Goal: Task Accomplishment & Management: Complete application form

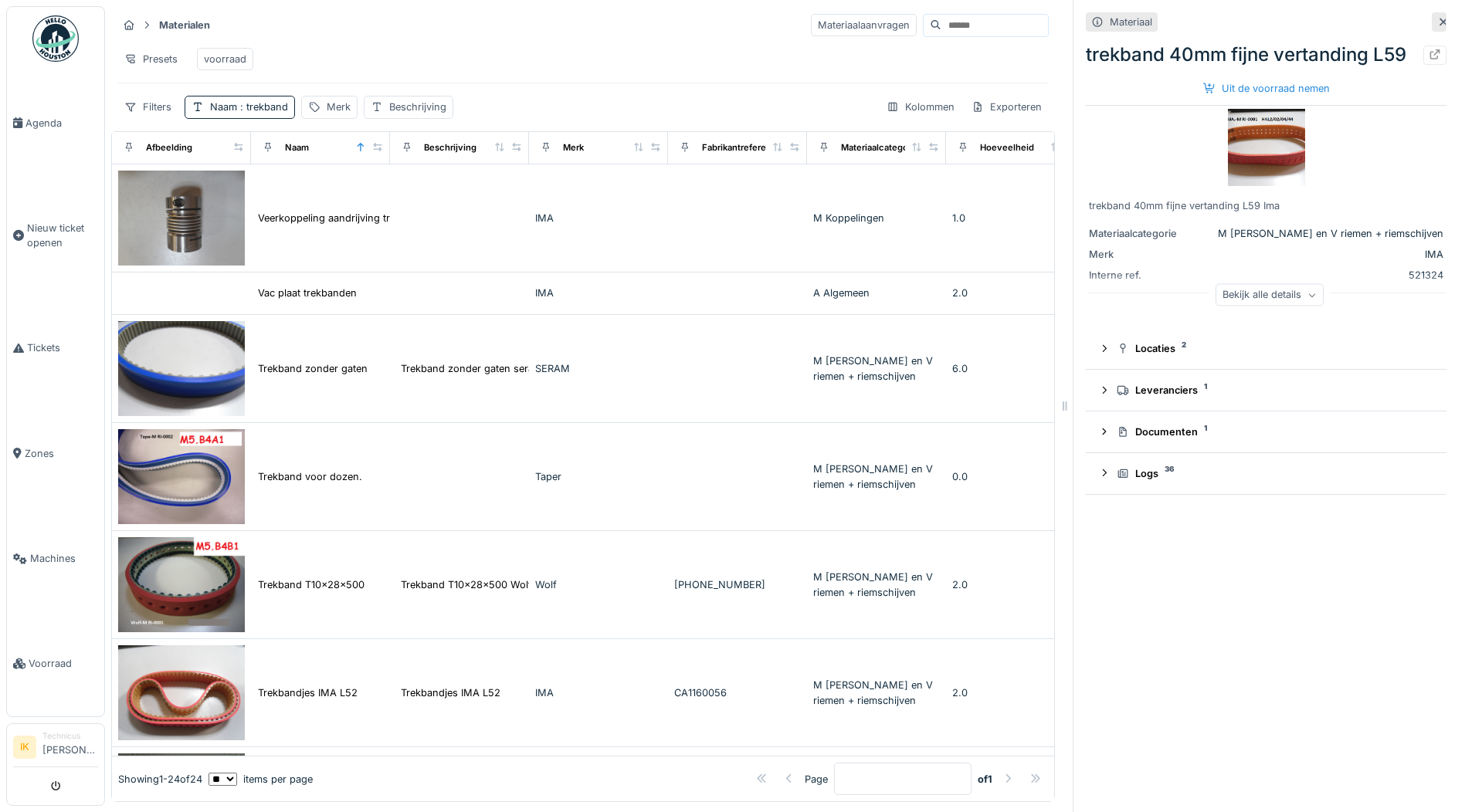
scroll to position [772, 0]
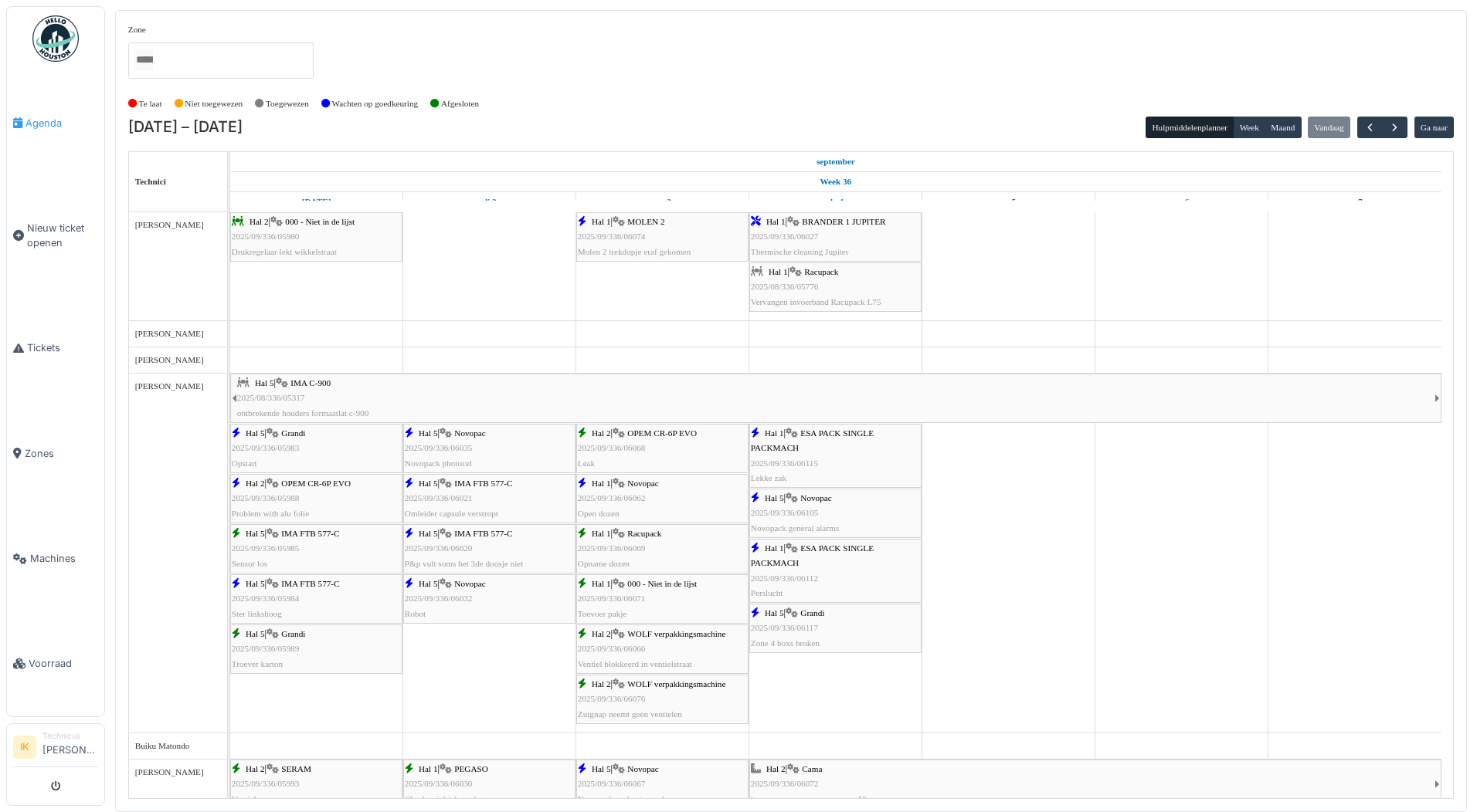
scroll to position [1313, 0]
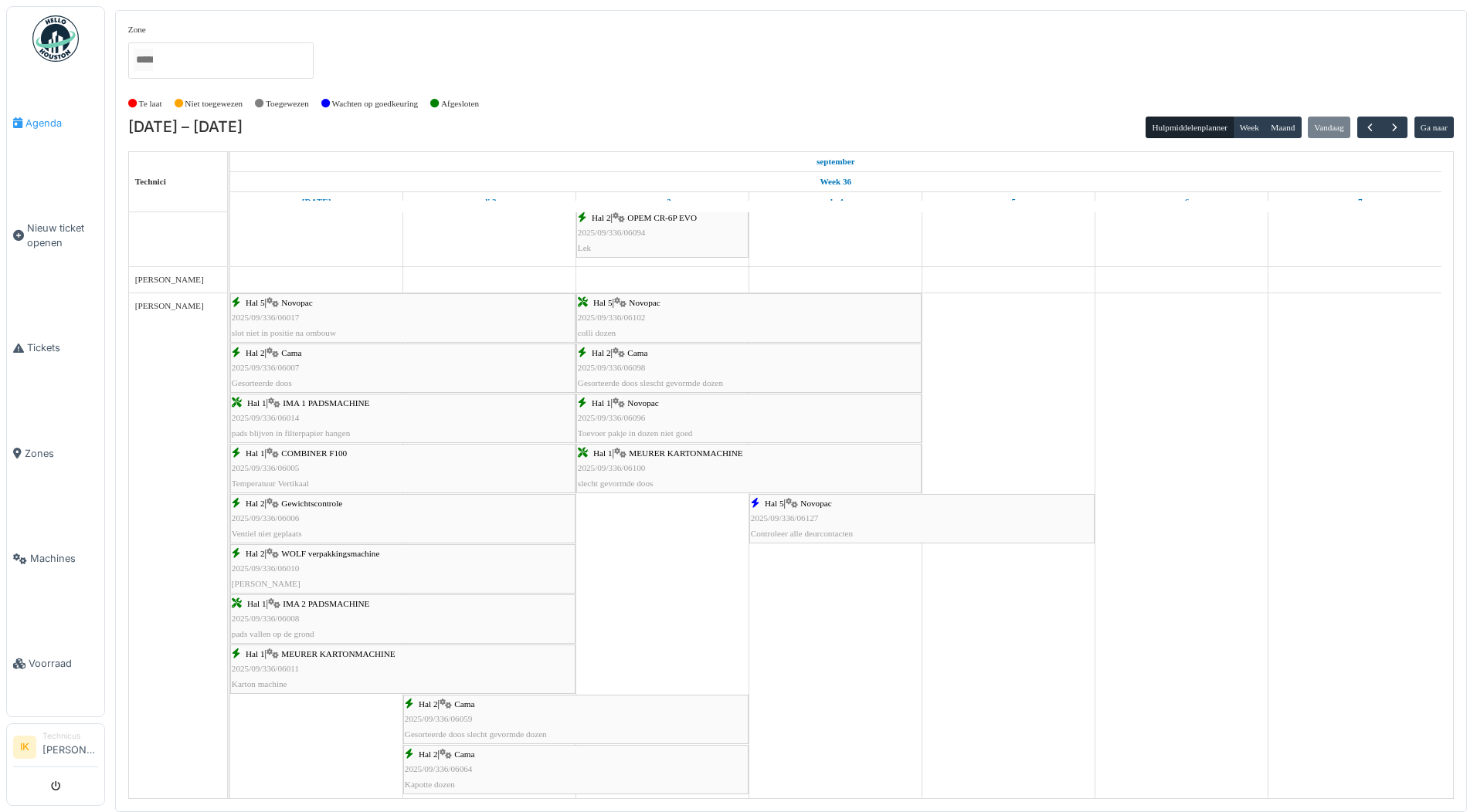
click at [41, 122] on span "Agenda" at bounding box center [62, 122] width 72 height 15
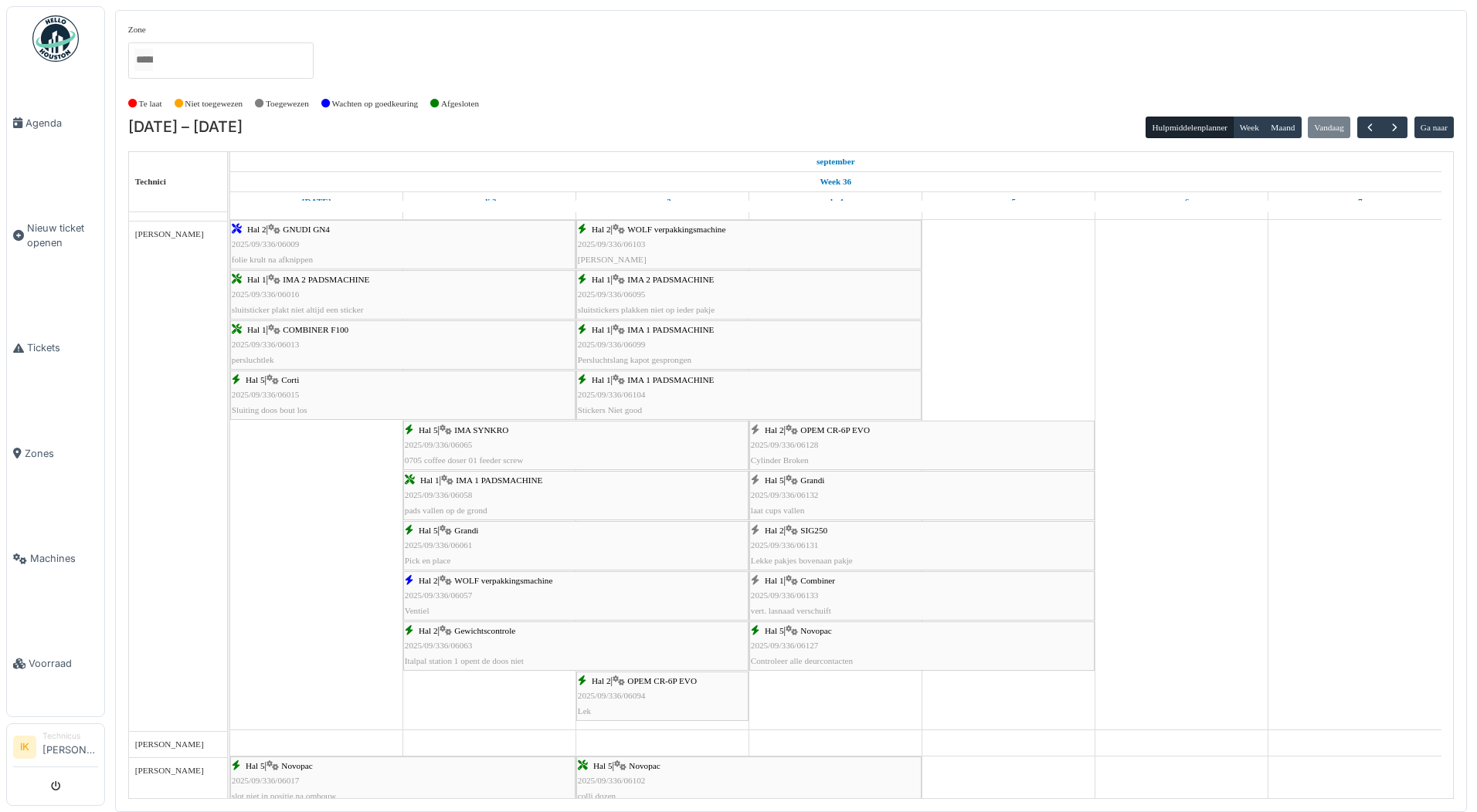
scroll to position [849, 0]
click at [815, 636] on div "Hal 5 | Novopac 2025/09/336/06127 Controleer alle deurcontacten" at bounding box center [922, 646] width 342 height 45
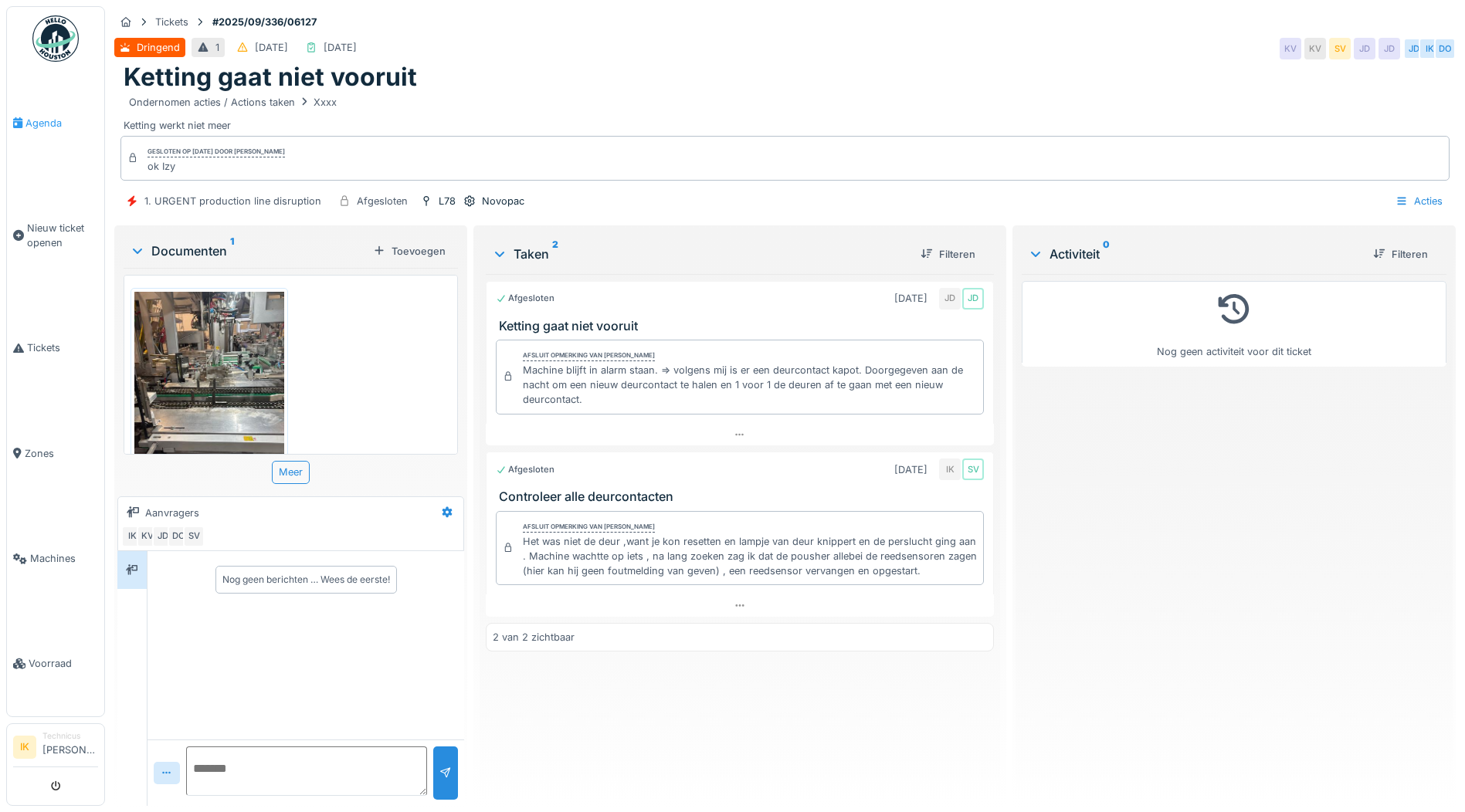
click at [37, 120] on span "Agenda" at bounding box center [62, 122] width 72 height 15
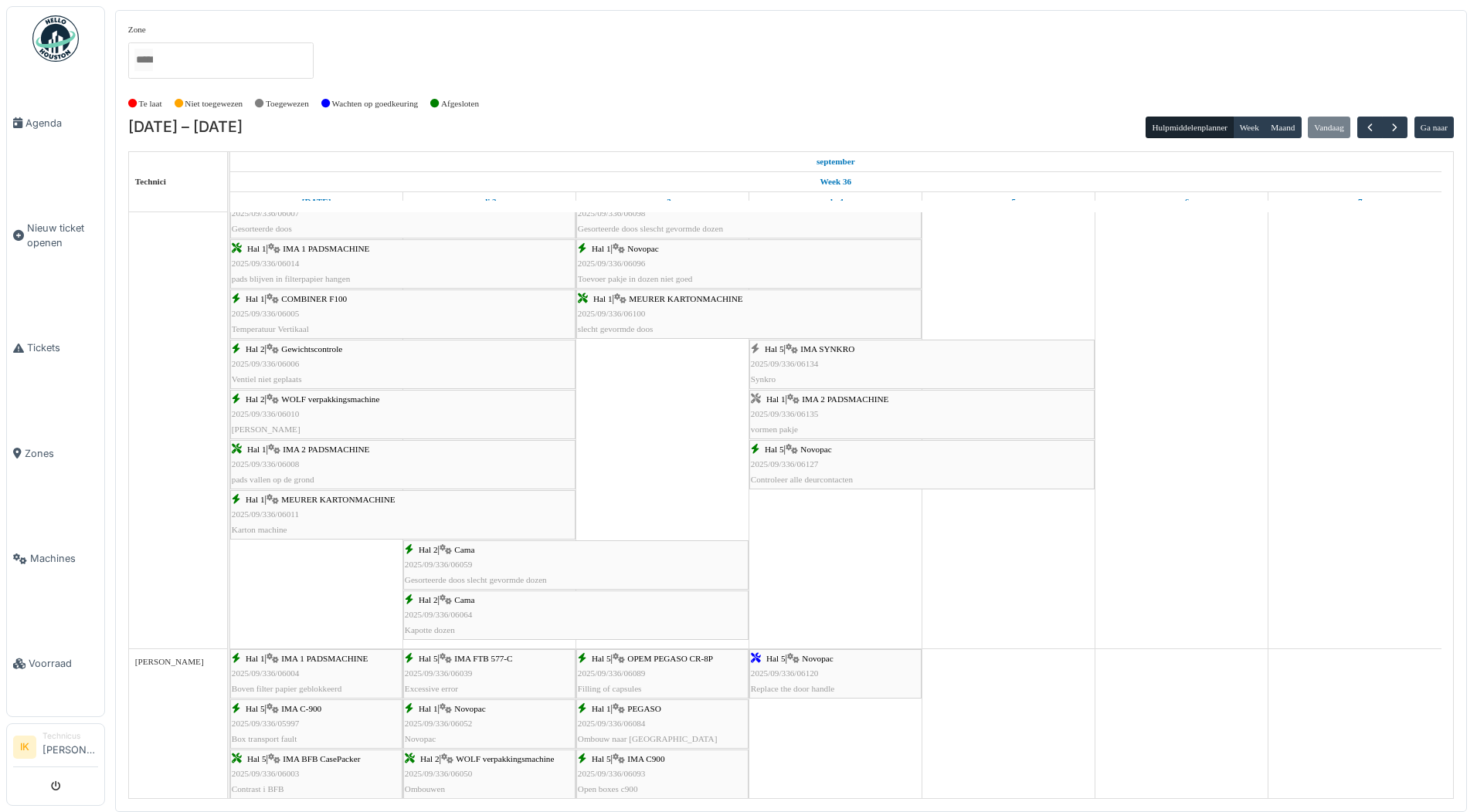
click at [826, 417] on div "Hal 1 | IMA 2 PADSMACHINE 2025/09/336/06135 vormen pakje" at bounding box center [922, 415] width 342 height 45
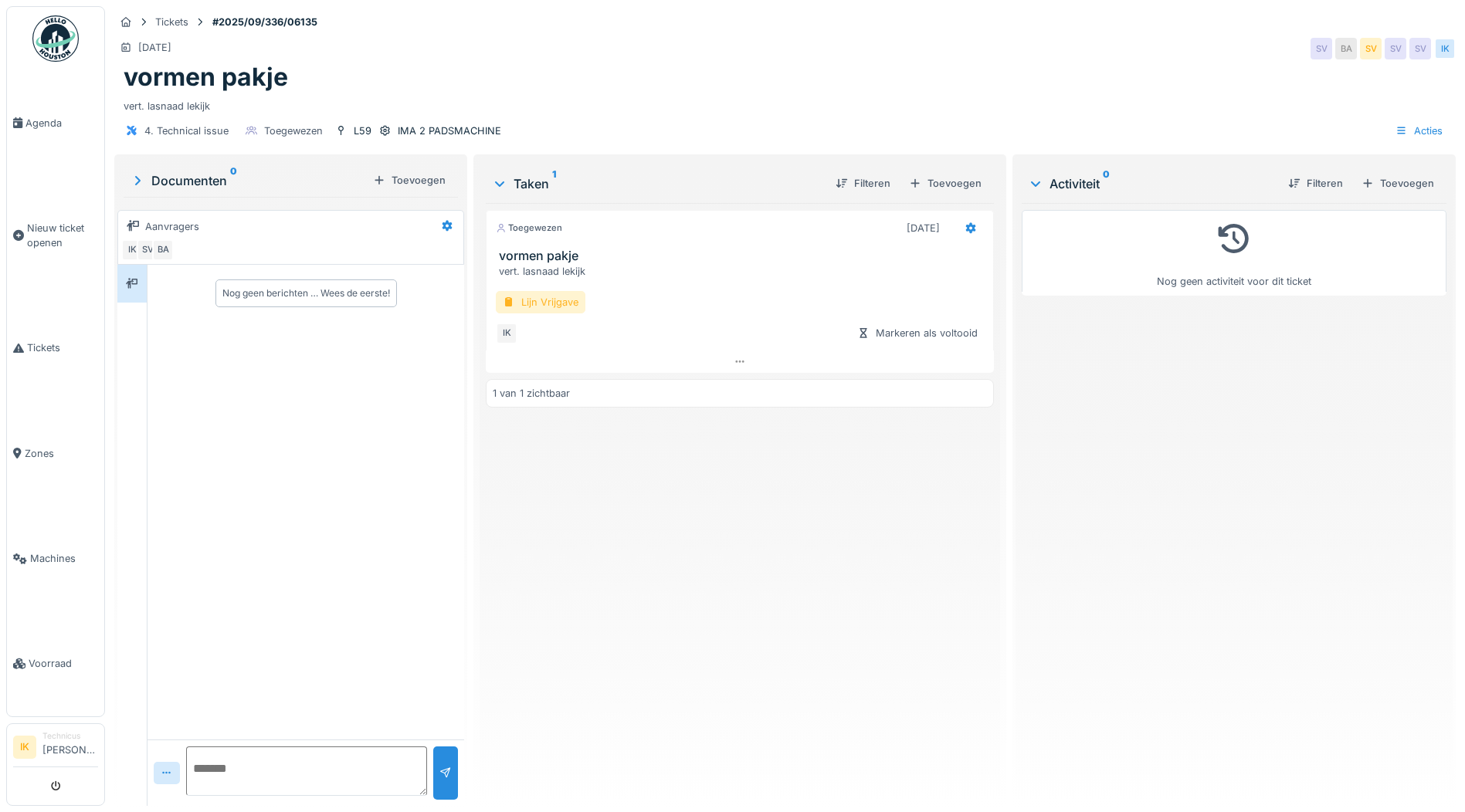
click at [552, 303] on div "Lijn Vrijgave" at bounding box center [541, 303] width 90 height 22
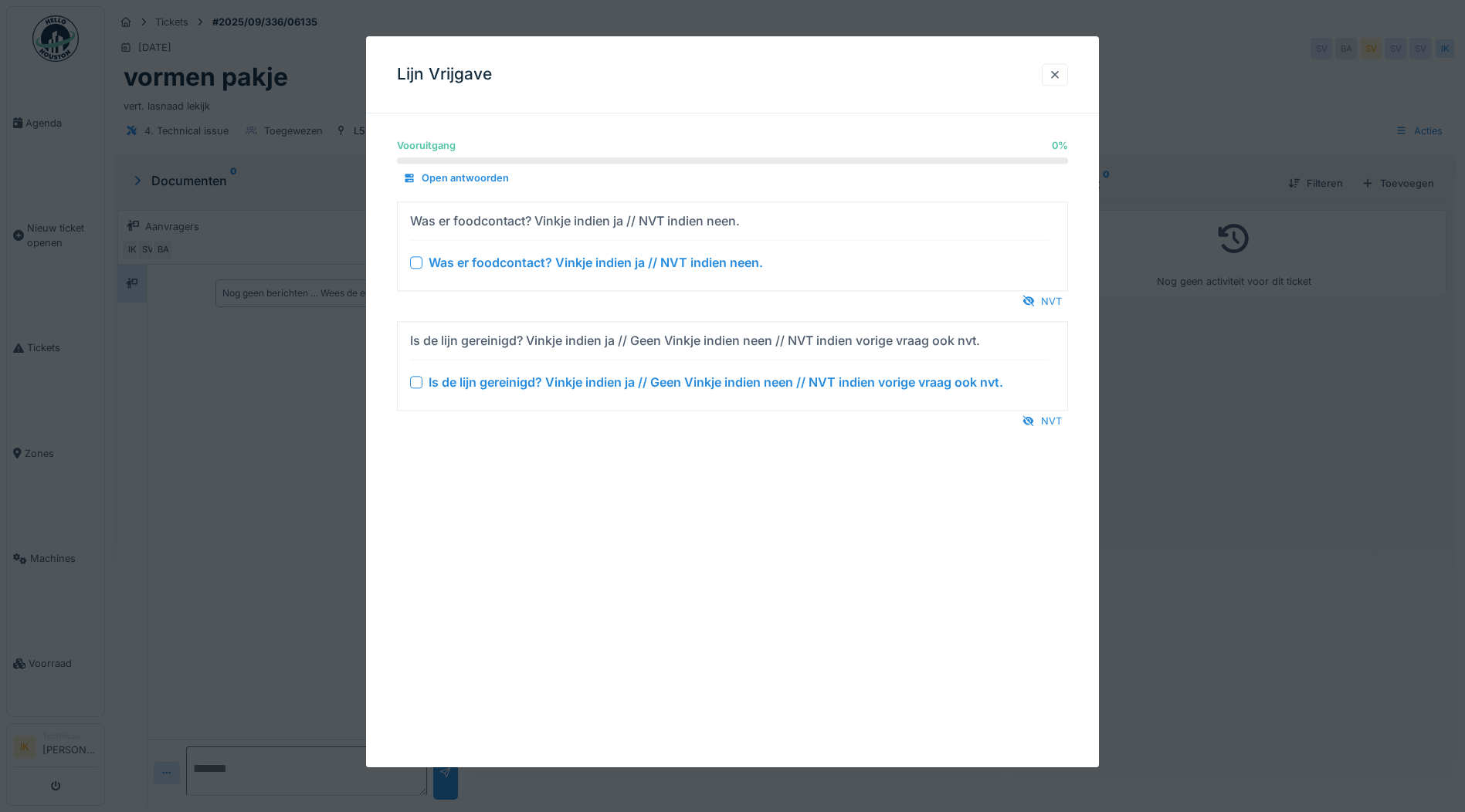
click at [414, 263] on div at bounding box center [416, 262] width 12 height 12
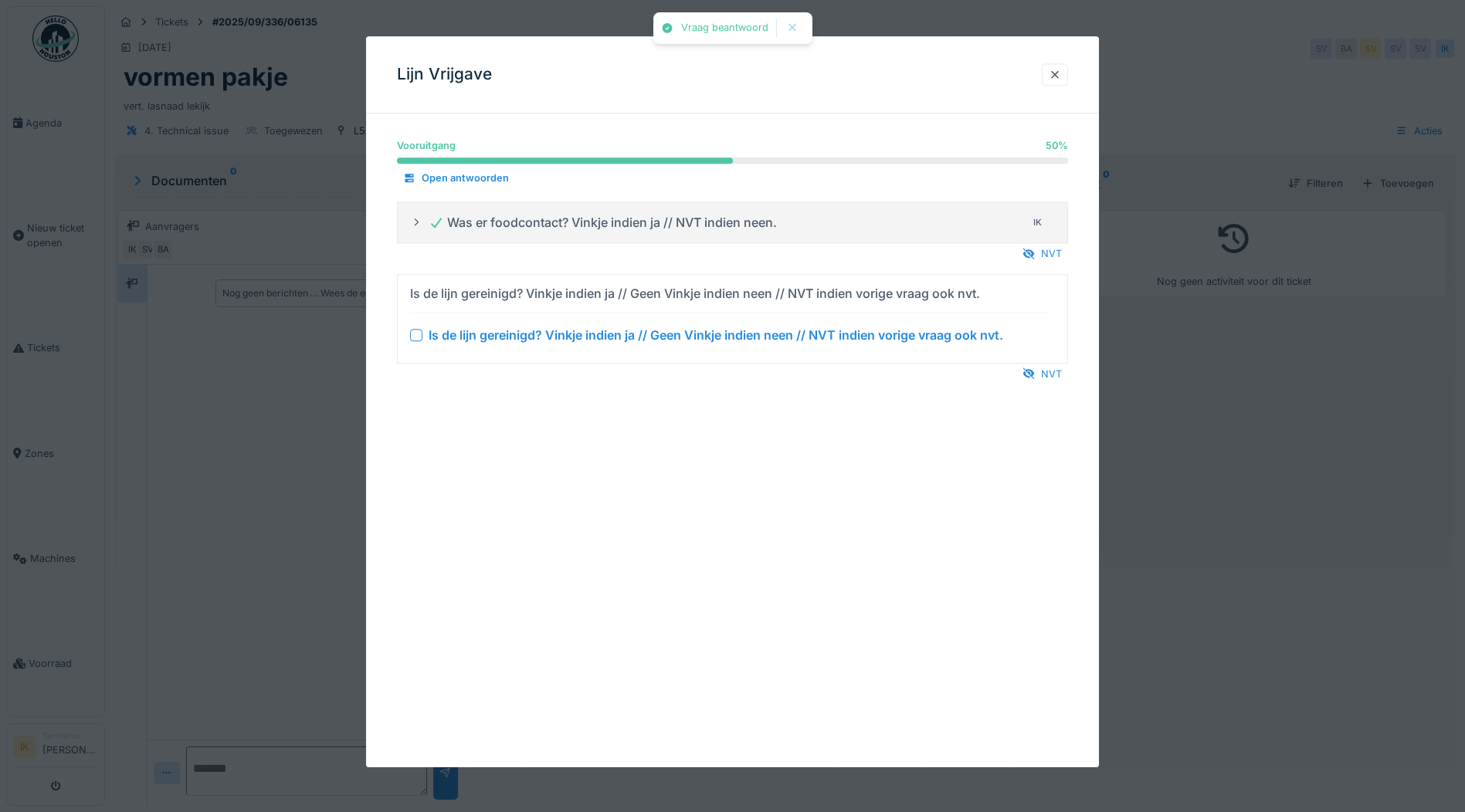
click at [412, 334] on div at bounding box center [416, 335] width 12 height 12
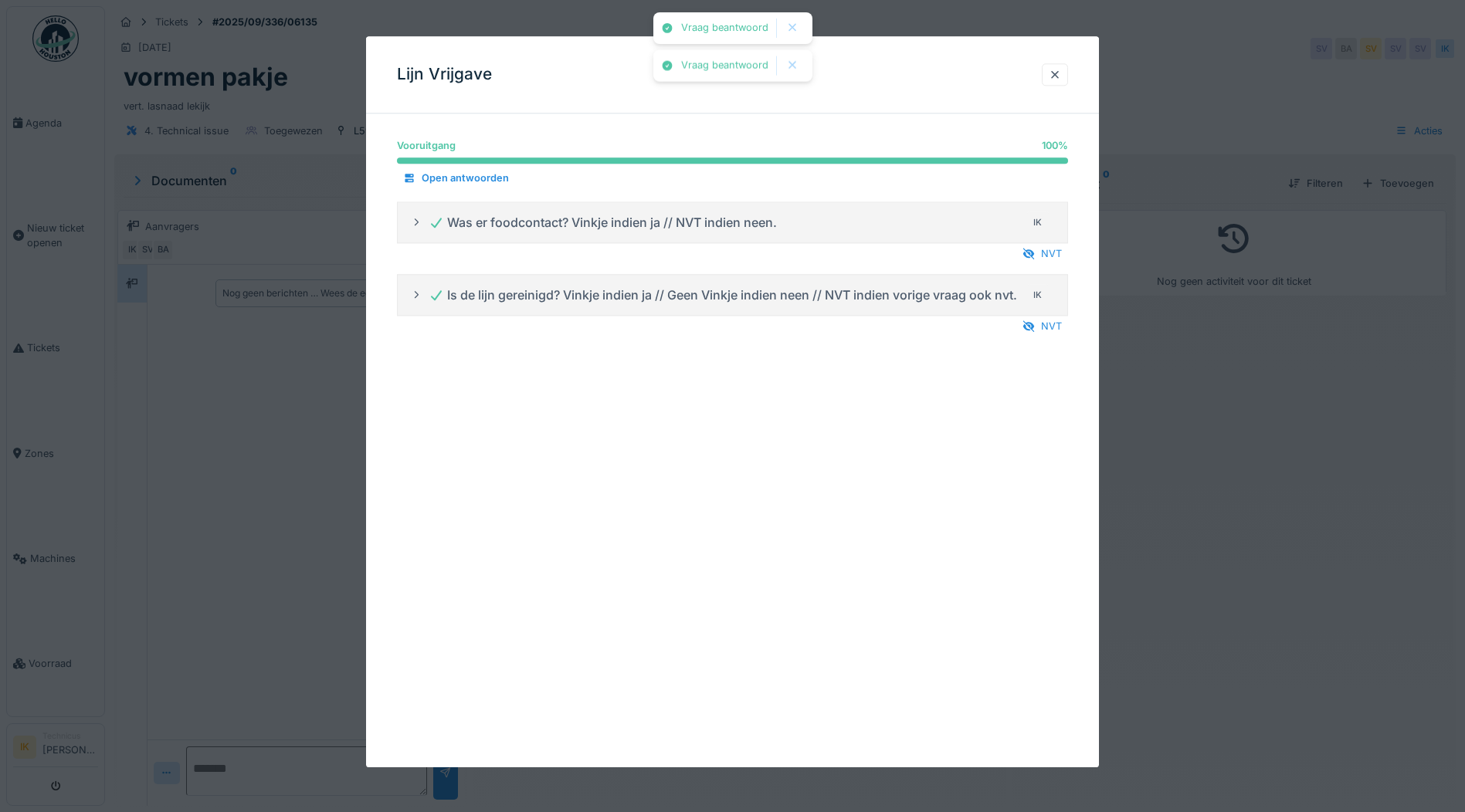
click at [1058, 74] on div at bounding box center [1055, 74] width 12 height 15
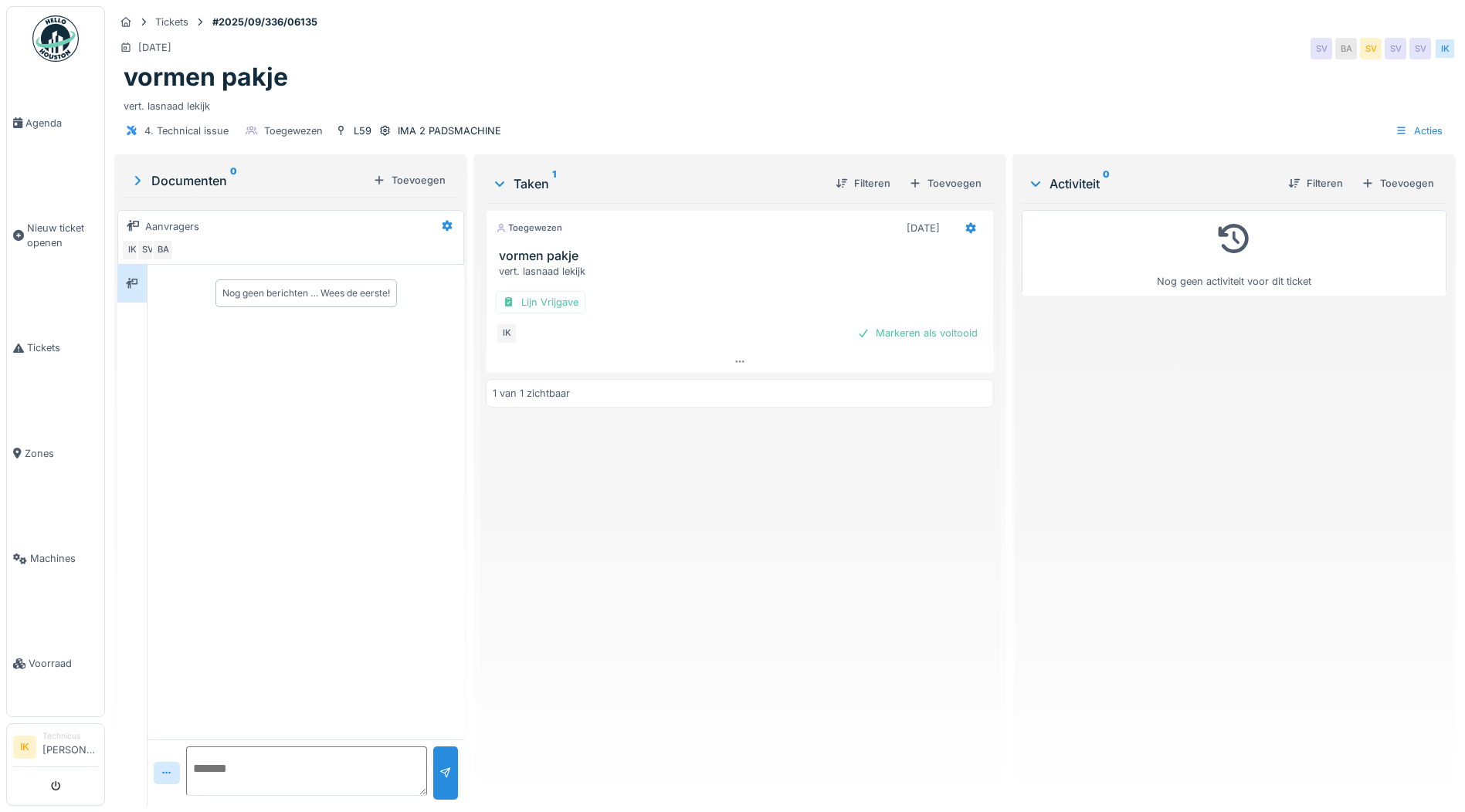
drag, startPoint x: 951, startPoint y: 329, endPoint x: 928, endPoint y: 333, distance: 23.3
click at [949, 329] on div "Markeren als voltooid" at bounding box center [917, 333] width 133 height 21
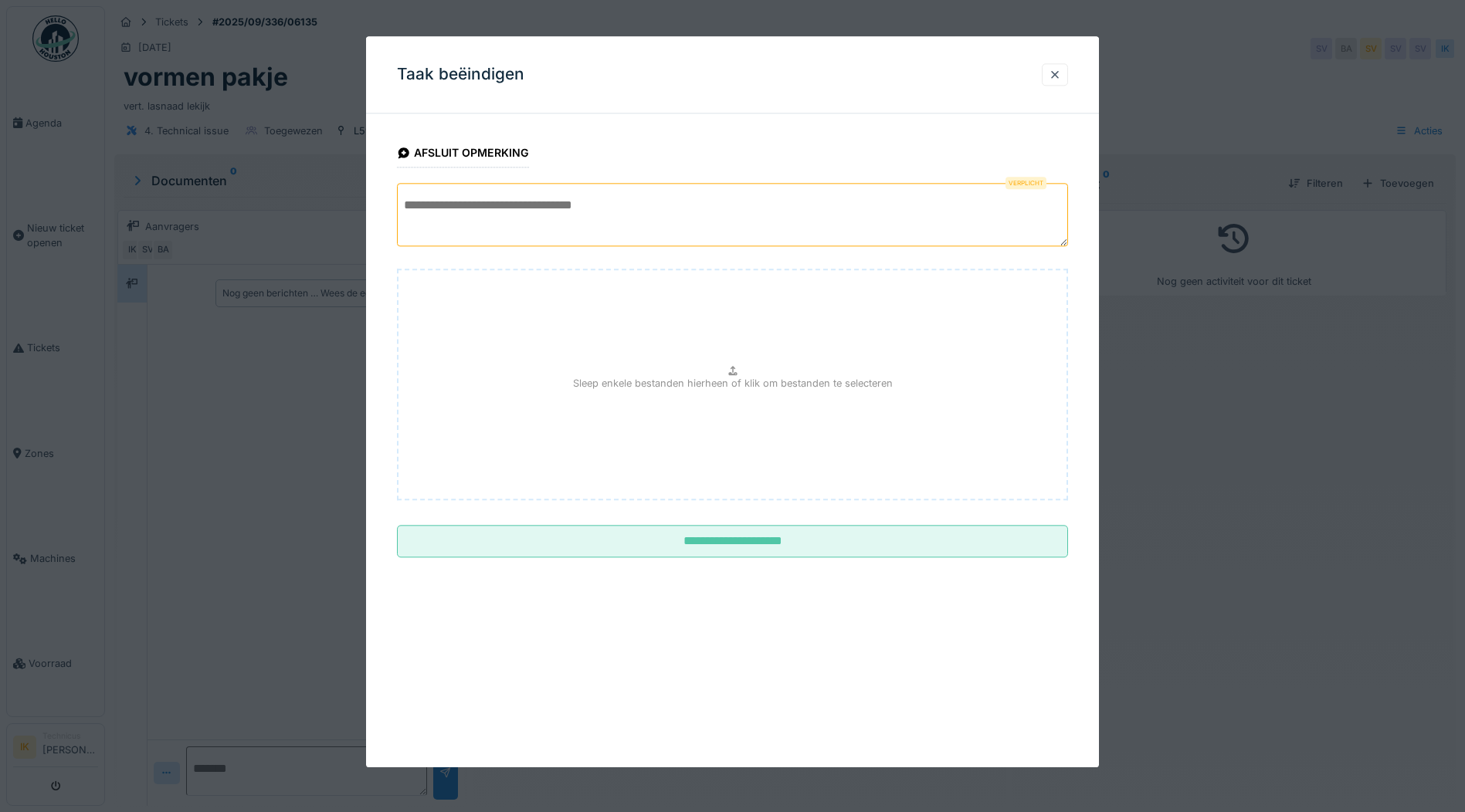
click at [481, 203] on textarea at bounding box center [732, 214] width 671 height 63
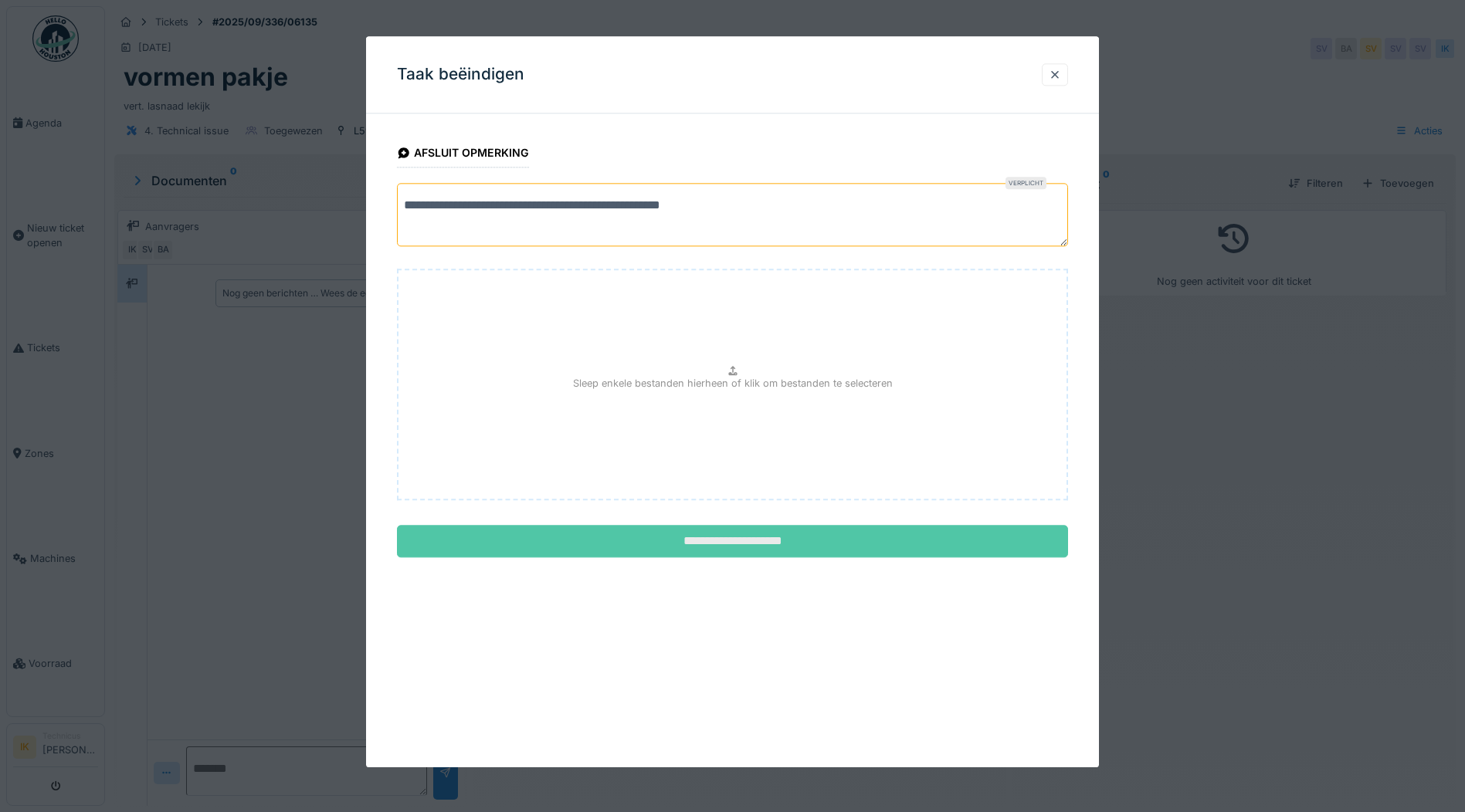
type textarea "**********"
click at [742, 542] on input "**********" at bounding box center [732, 542] width 671 height 33
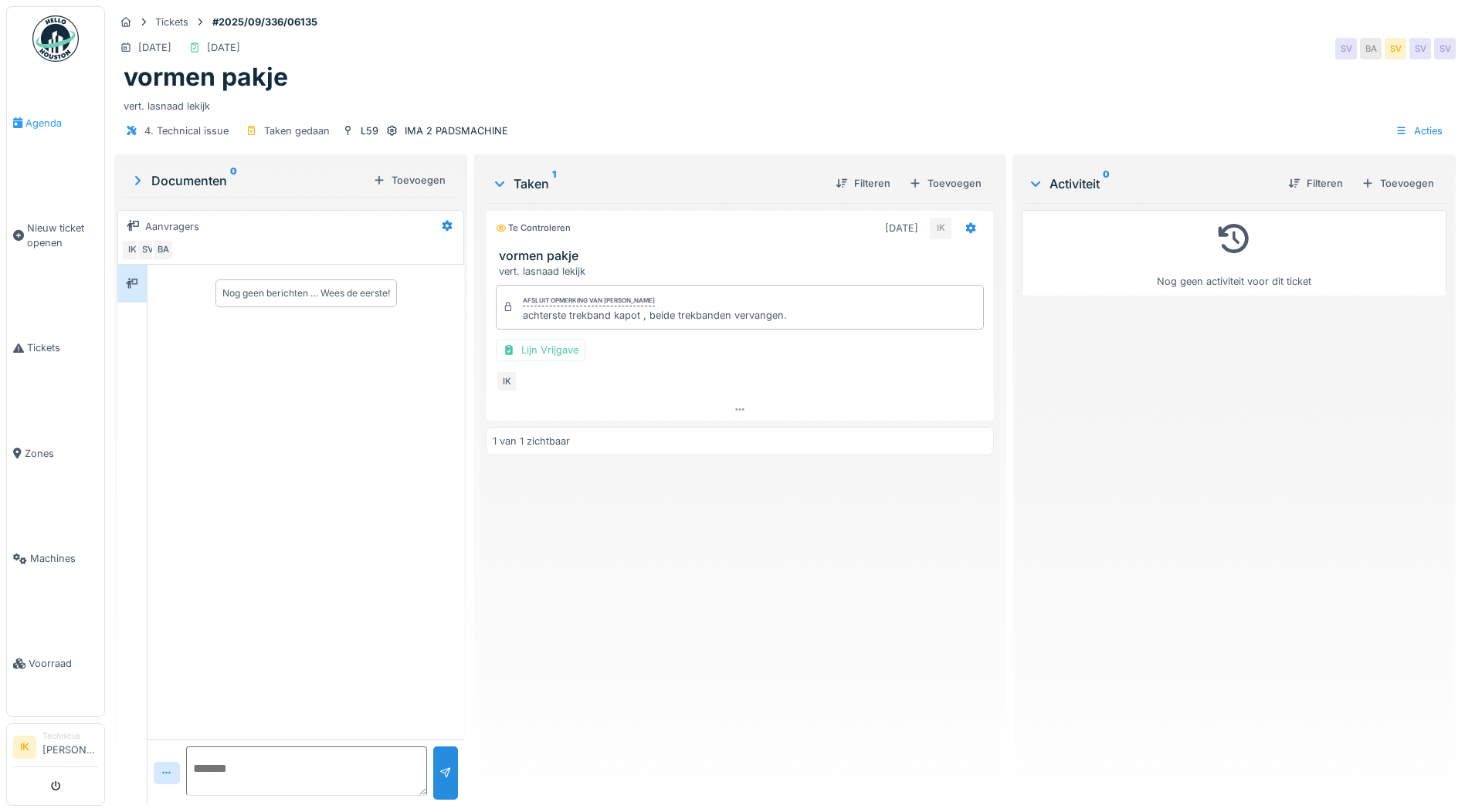
click at [41, 122] on span "Agenda" at bounding box center [62, 122] width 72 height 15
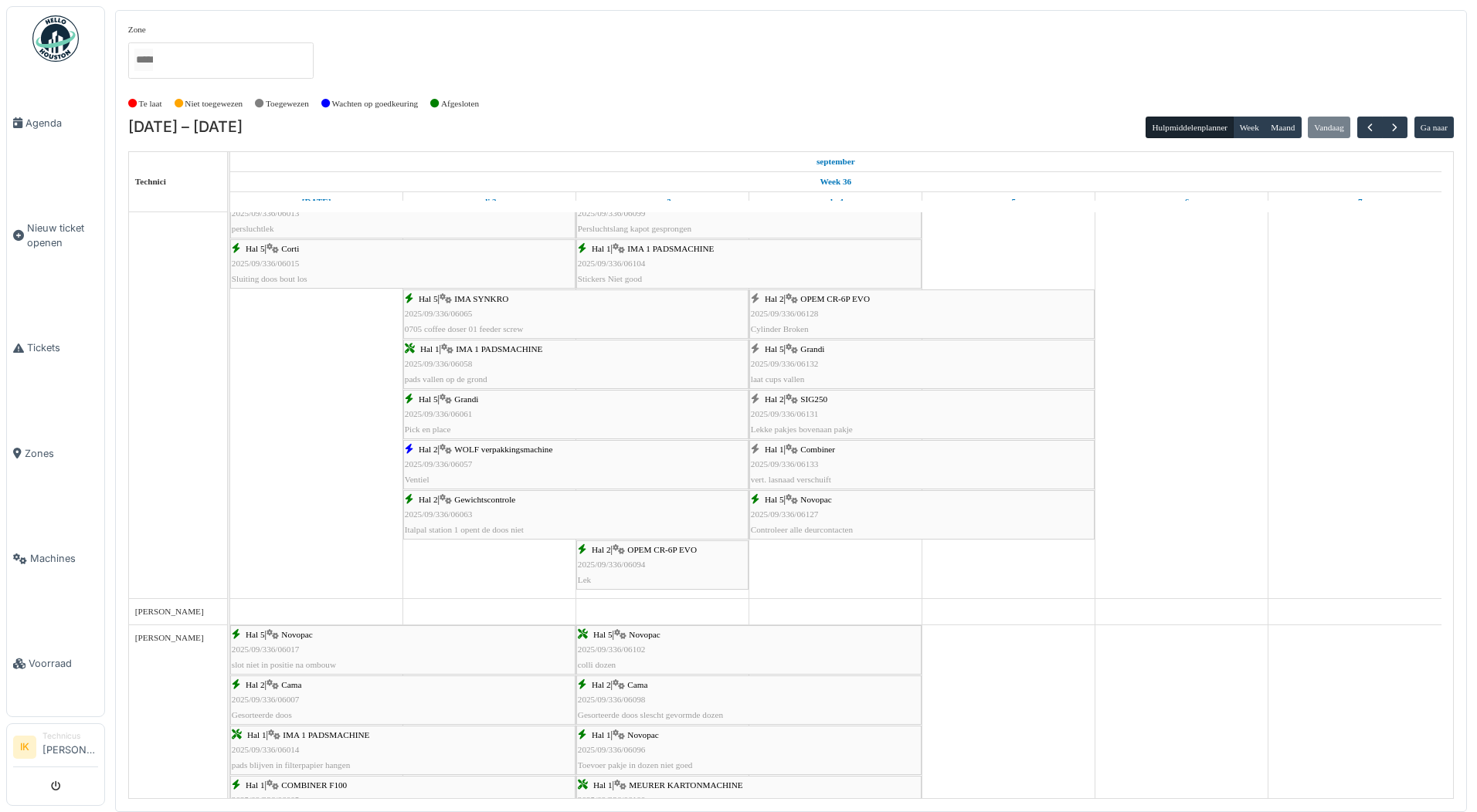
scroll to position [1003, 0]
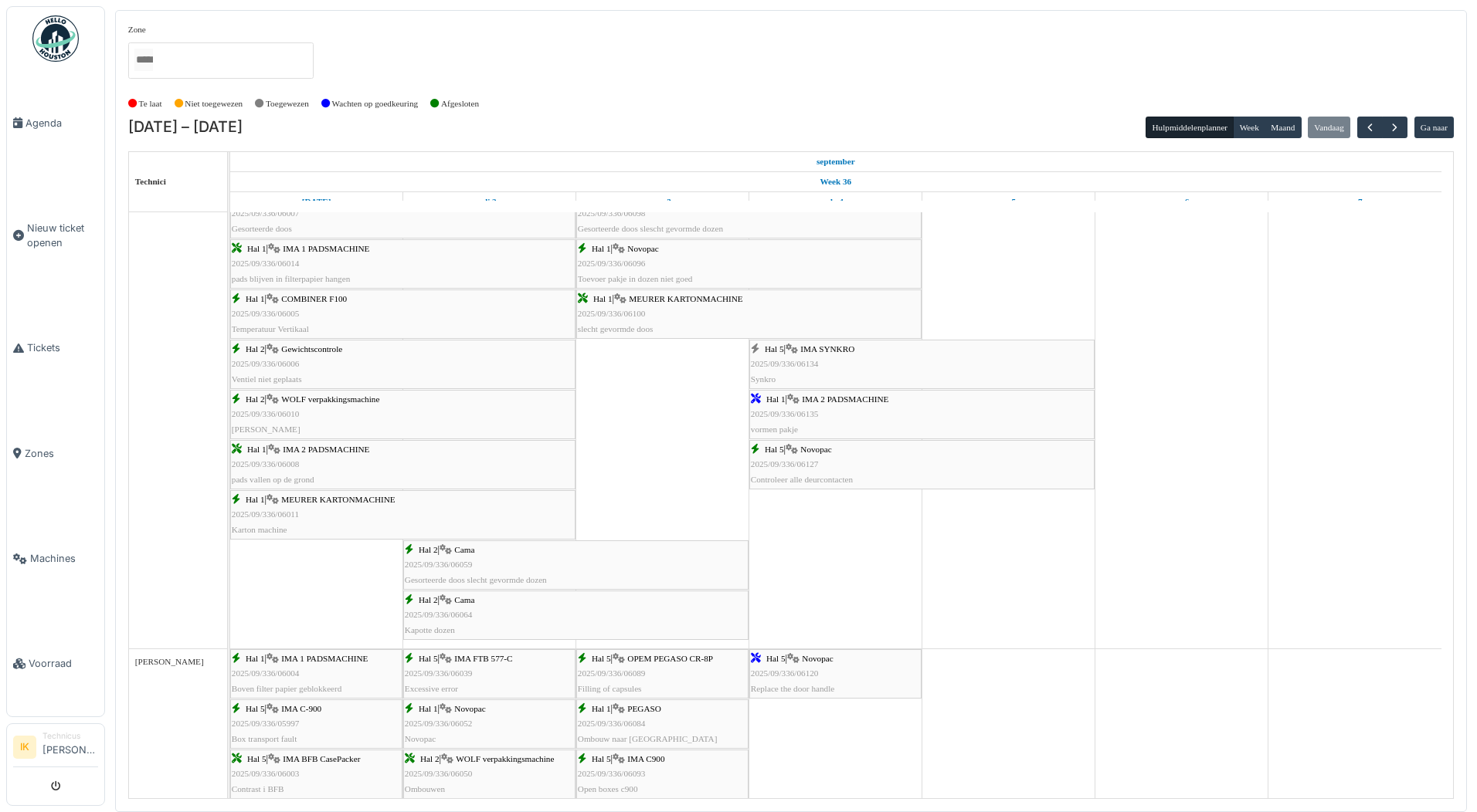
click at [784, 366] on span "2025/09/336/06134" at bounding box center [785, 363] width 68 height 9
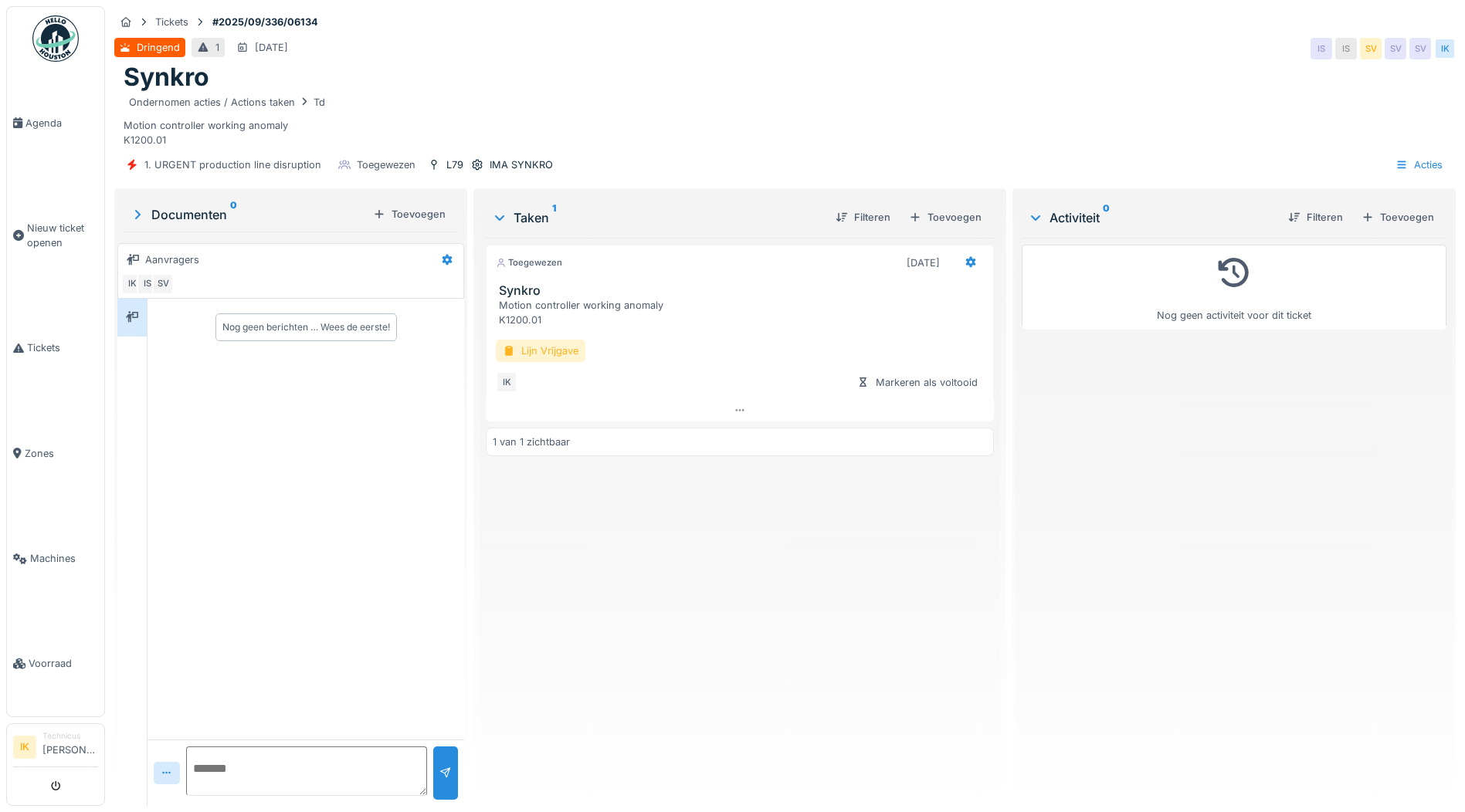
click at [530, 354] on div "Lijn Vrijgave" at bounding box center [541, 351] width 90 height 22
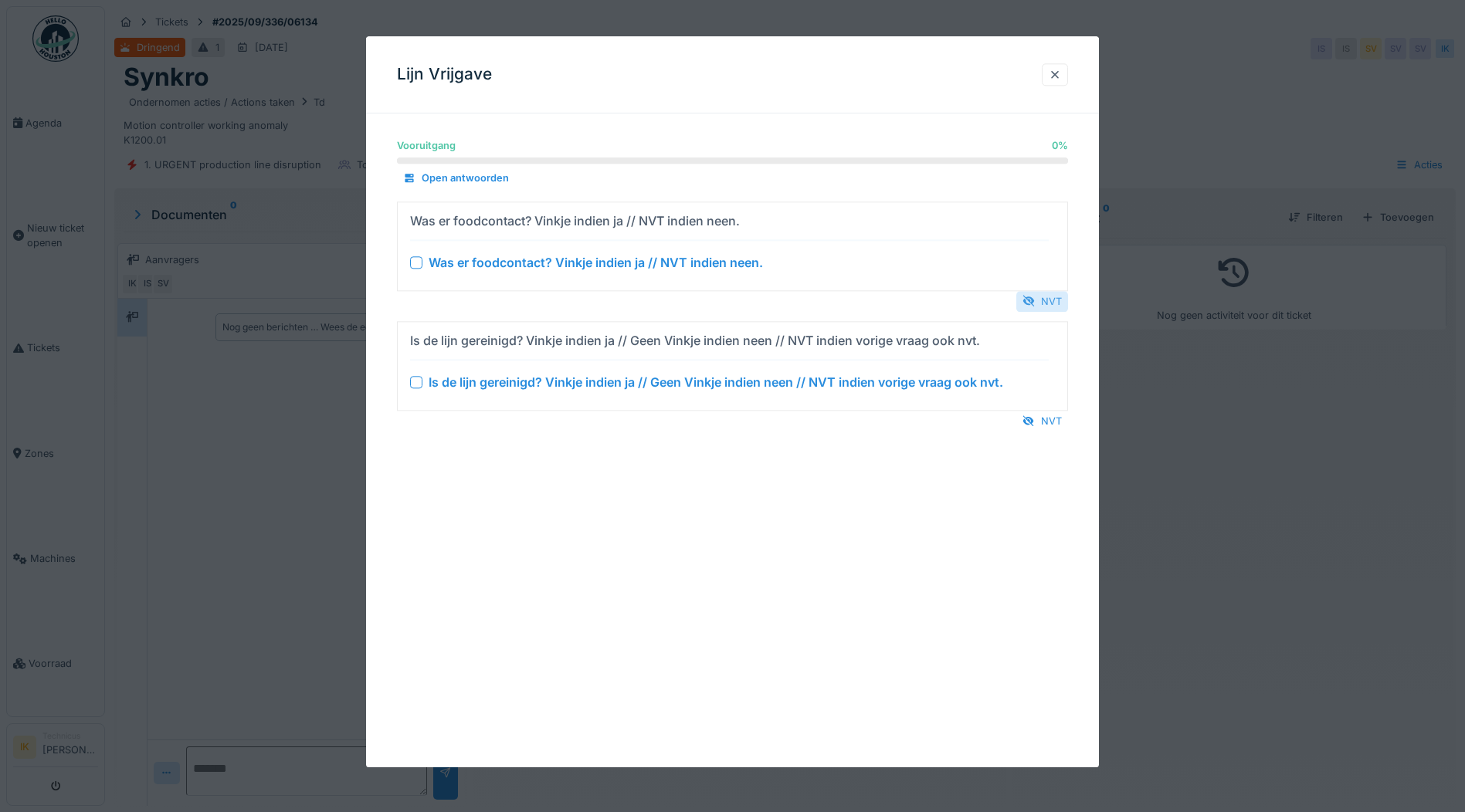
click at [1048, 297] on div "NVT" at bounding box center [1042, 302] width 52 height 21
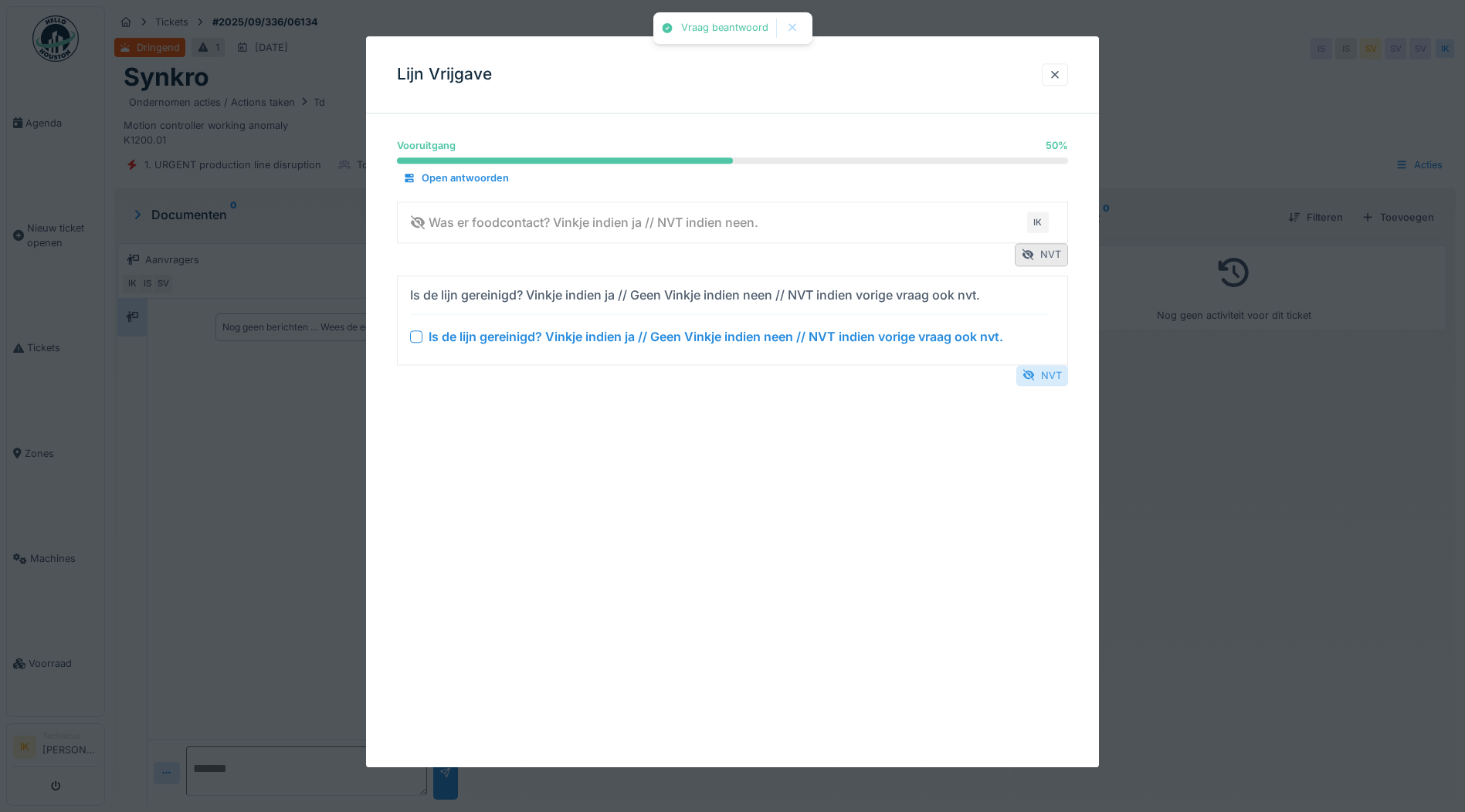
click at [1041, 377] on div "NVT" at bounding box center [1042, 376] width 52 height 21
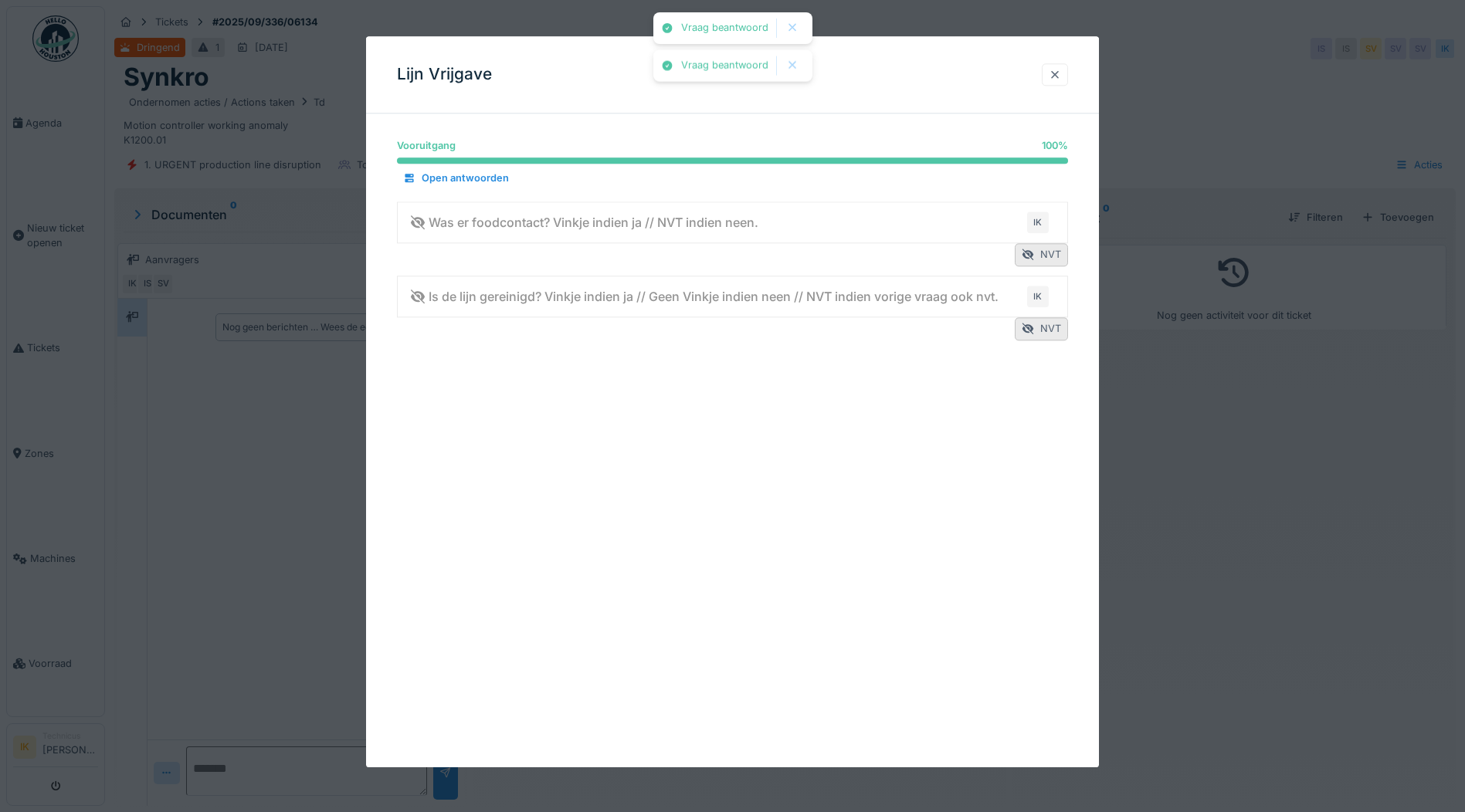
click at [1055, 74] on div at bounding box center [1055, 74] width 12 height 15
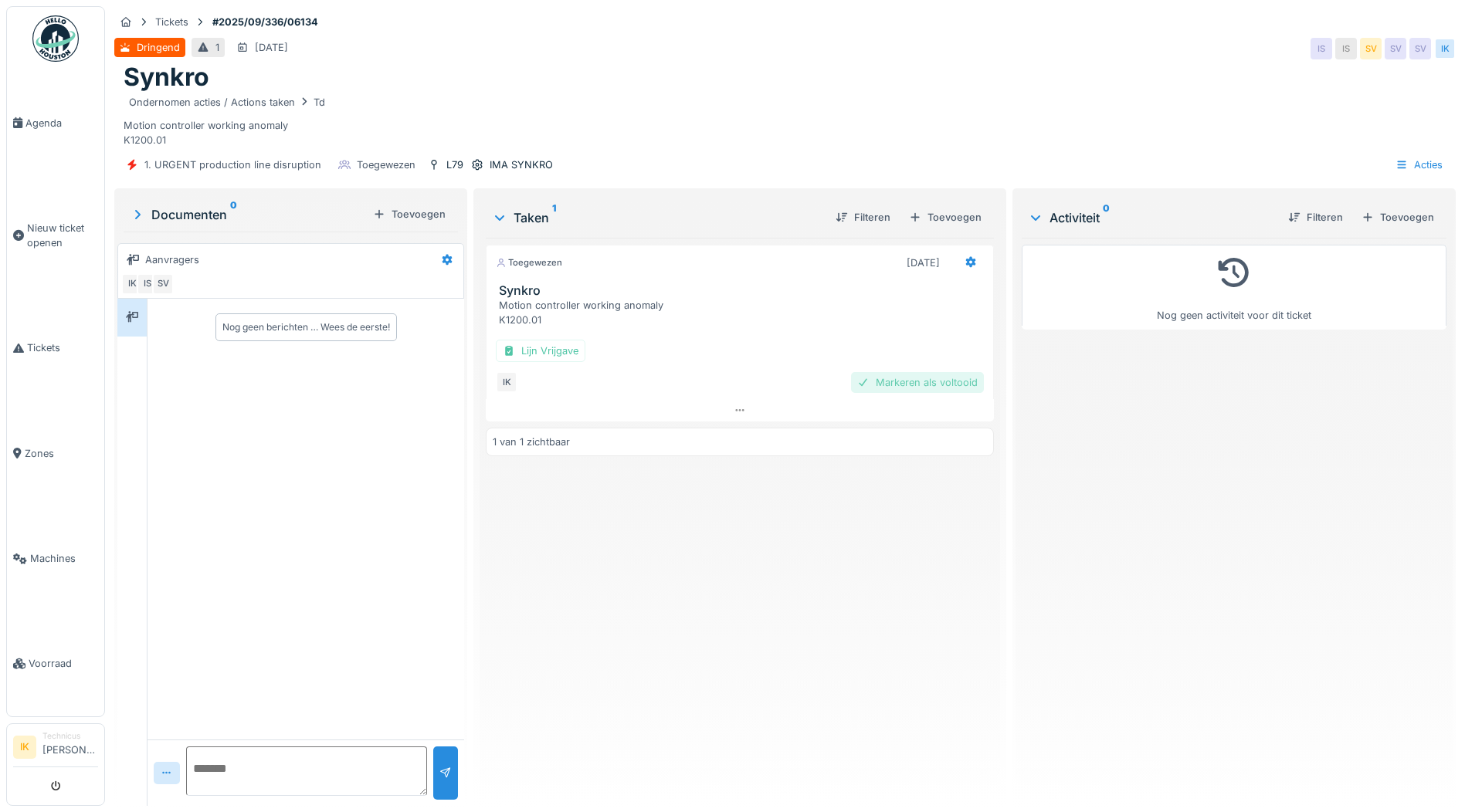
click at [942, 381] on div "Markeren als voltooid" at bounding box center [917, 383] width 133 height 21
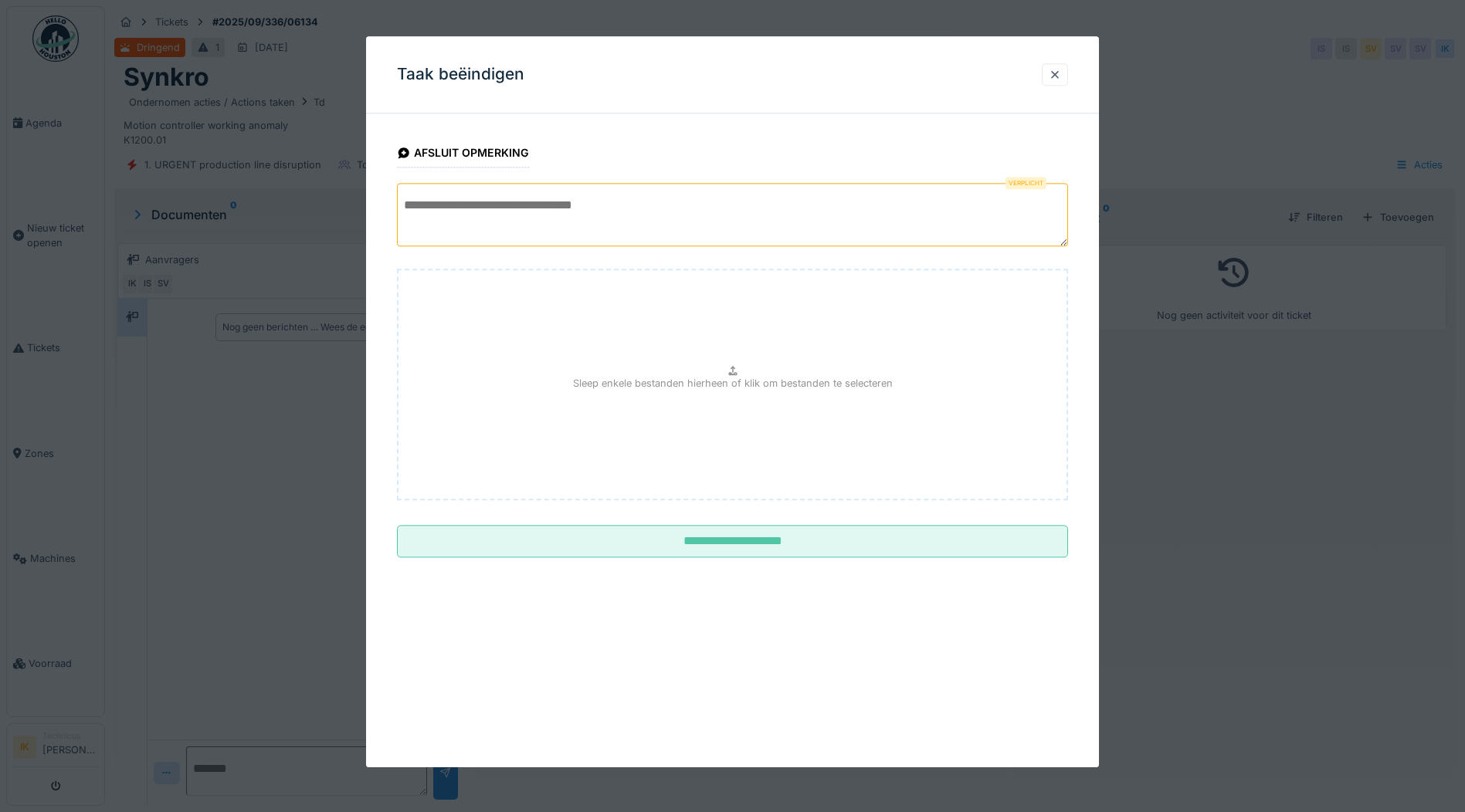
click at [514, 197] on textarea at bounding box center [732, 214] width 671 height 63
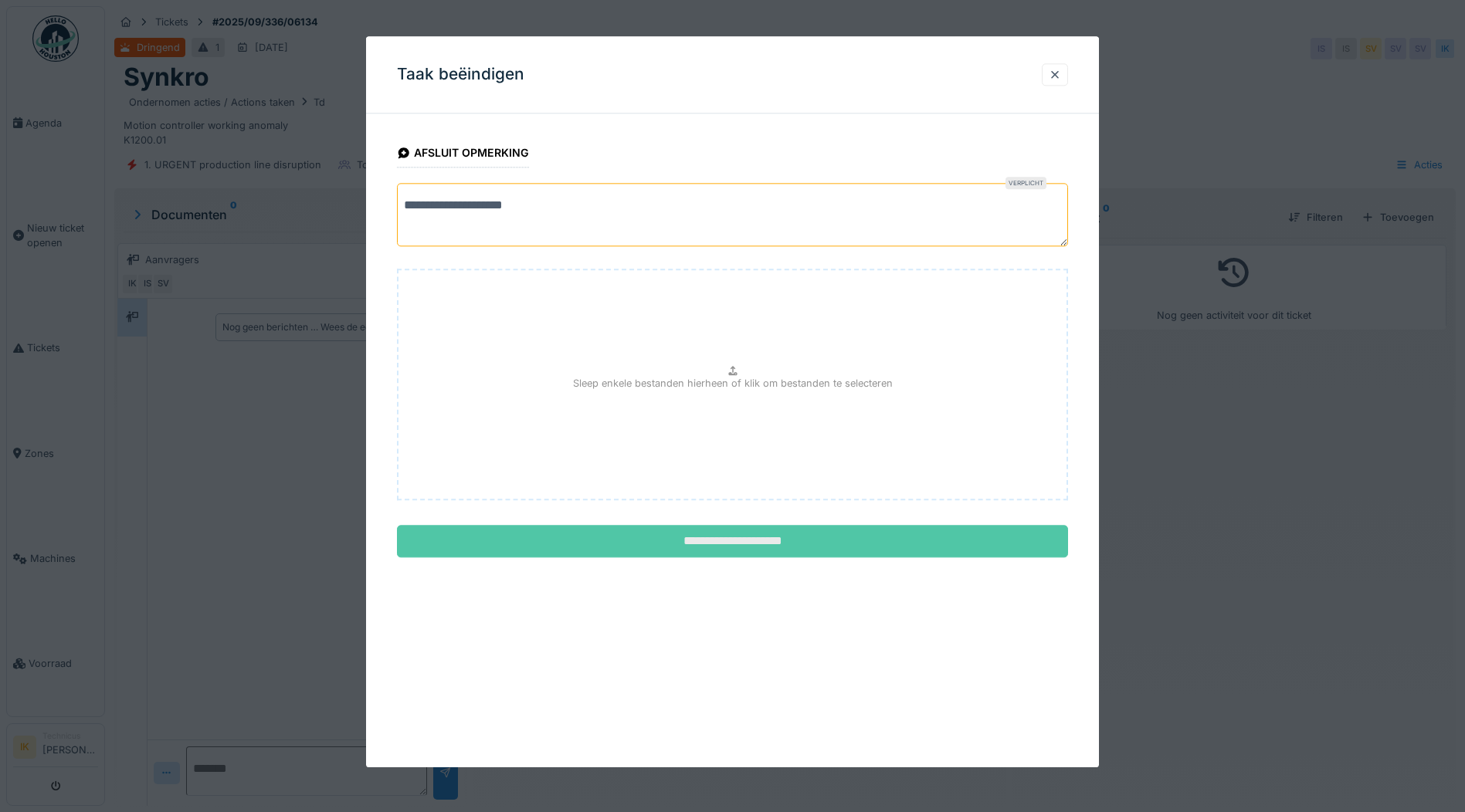
type textarea "**********"
click at [717, 536] on input "**********" at bounding box center [732, 542] width 671 height 33
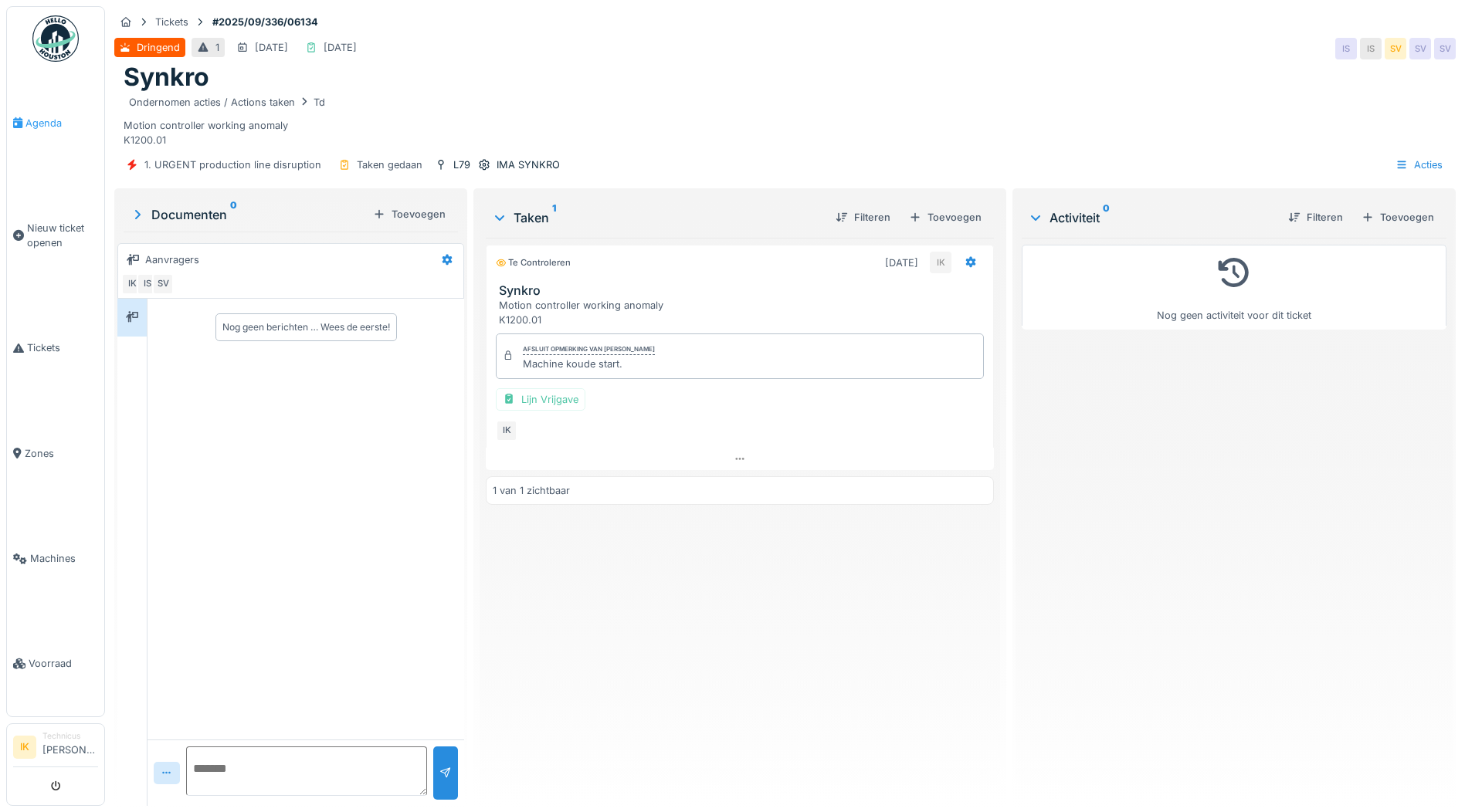
click at [36, 119] on span "Agenda" at bounding box center [62, 122] width 72 height 15
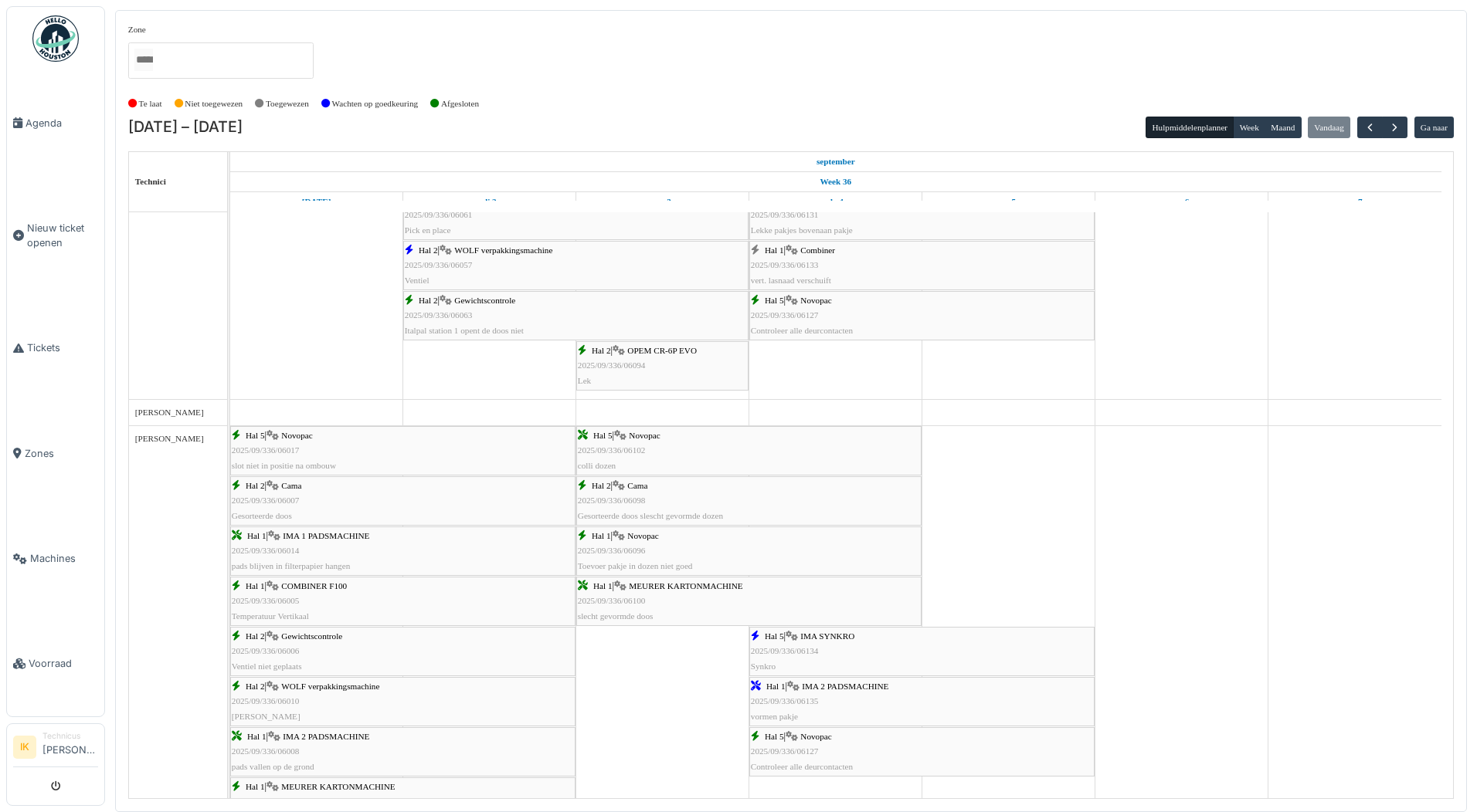
scroll to position [1241, 0]
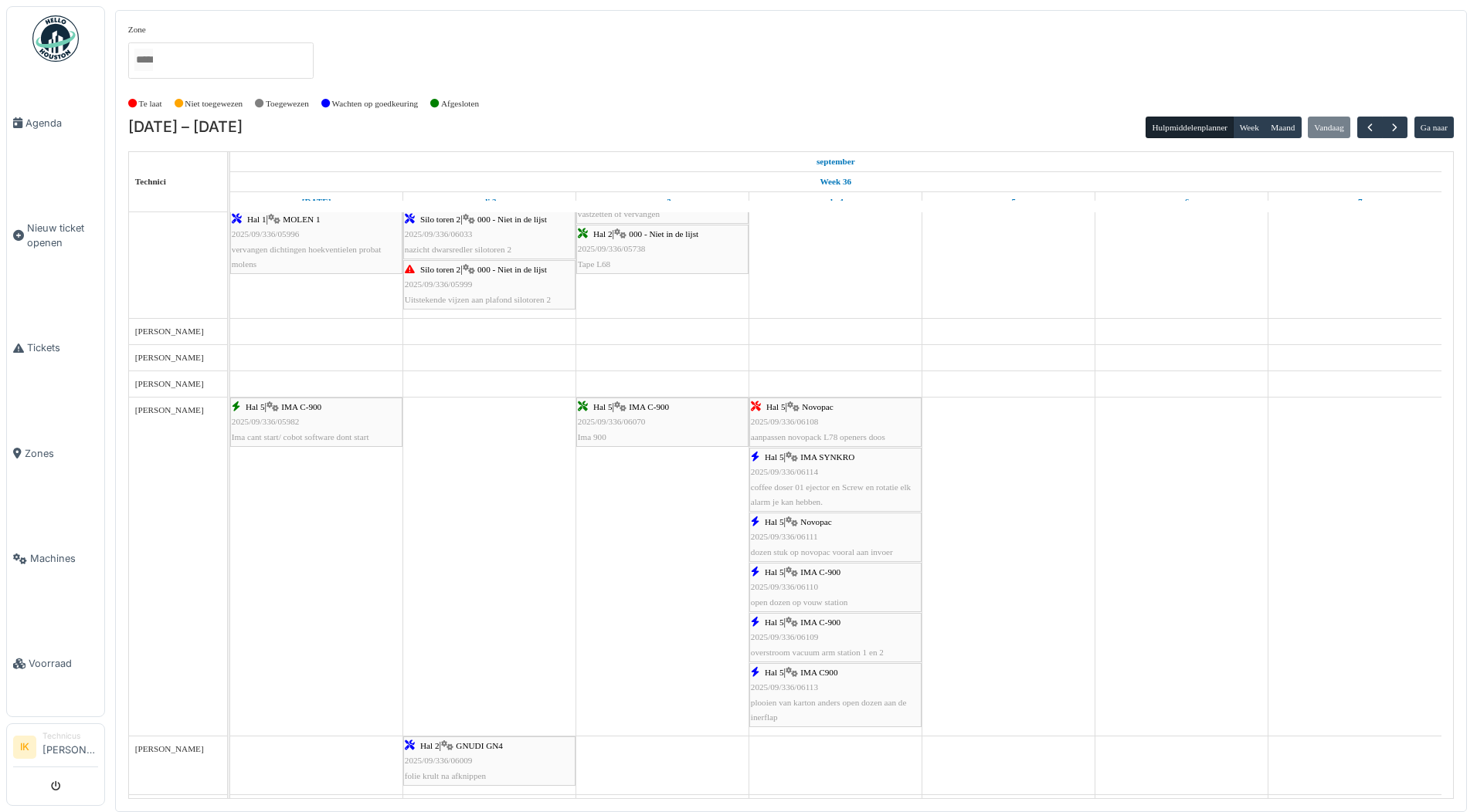
click at [835, 483] on span "coffee doser 01 ejector en Screw en rotatie elk alarm je kan hebben." at bounding box center [830, 495] width 160 height 24
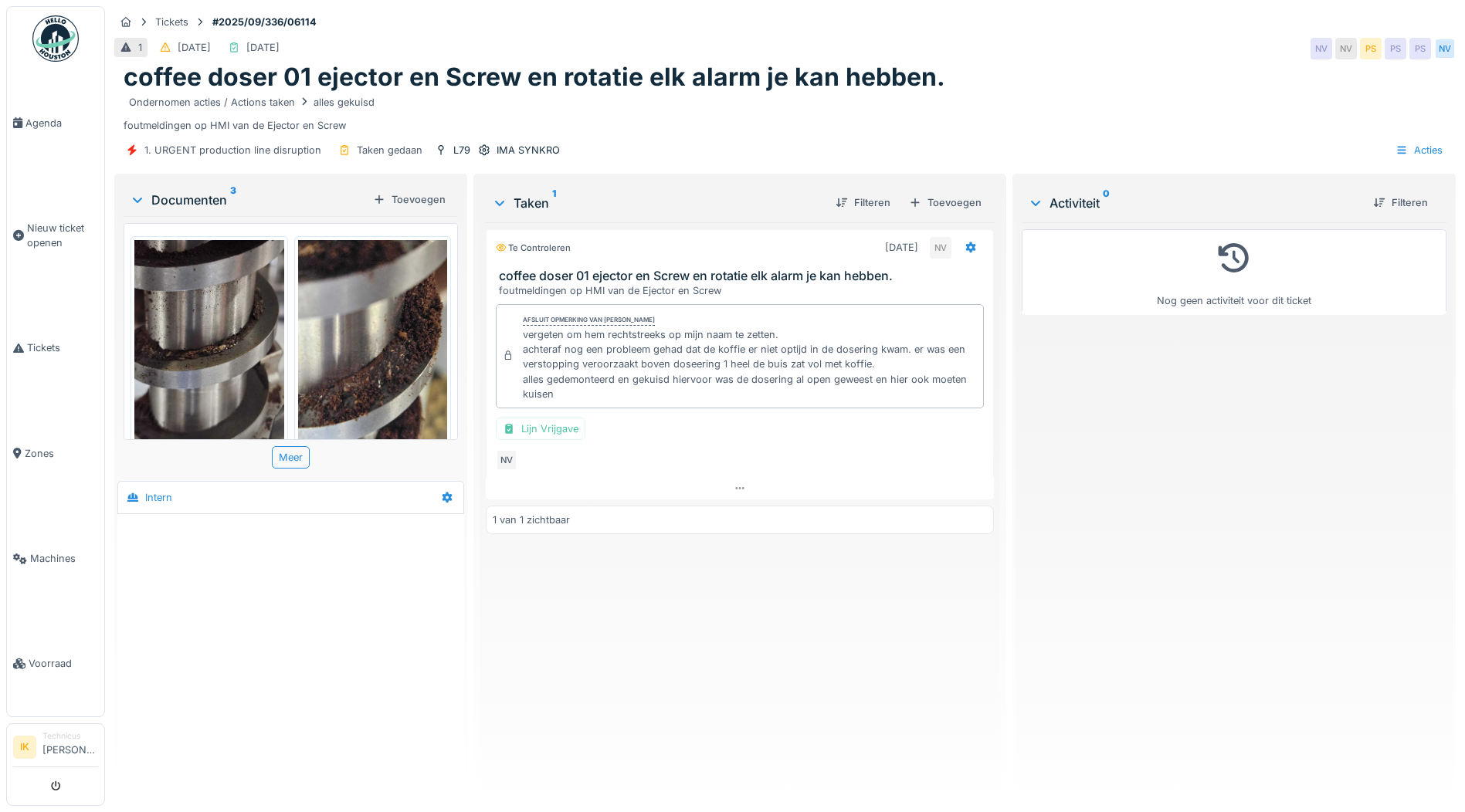
click at [399, 343] on img at bounding box center [373, 340] width 150 height 199
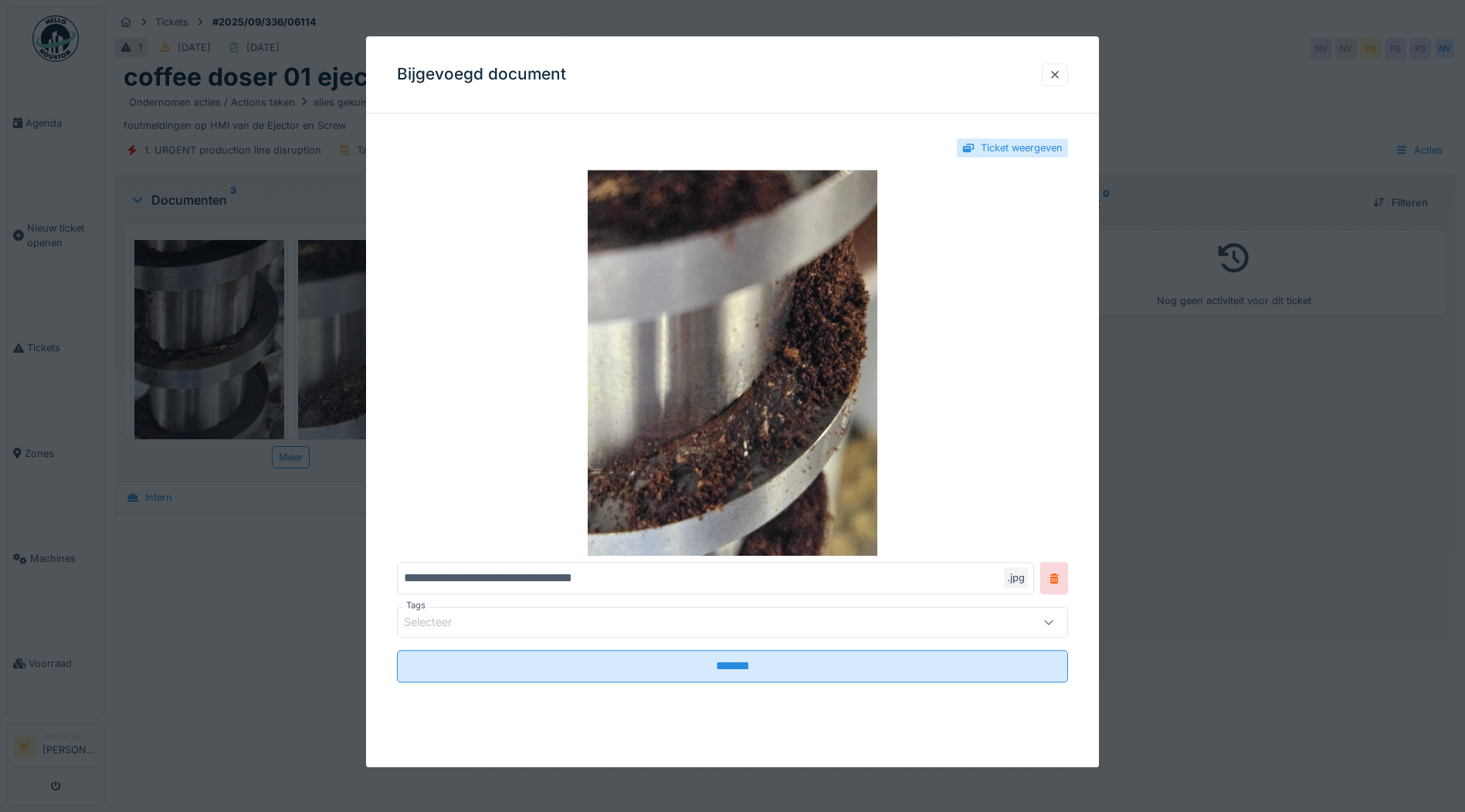
drag, startPoint x: 1060, startPoint y: 74, endPoint x: 1052, endPoint y: 80, distance: 10.0
click at [1060, 75] on div at bounding box center [1055, 74] width 12 height 15
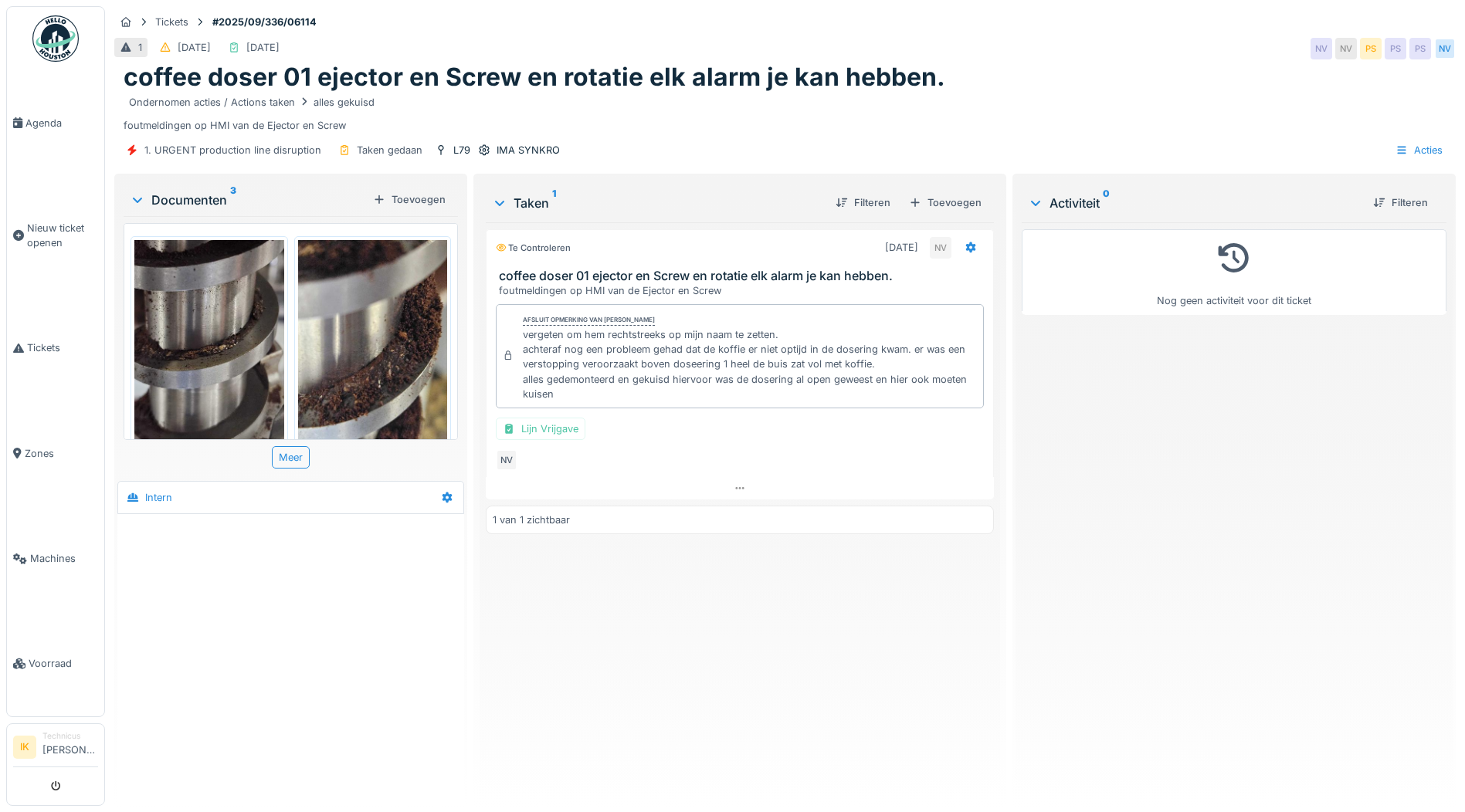
click at [196, 333] on img at bounding box center [210, 340] width 150 height 199
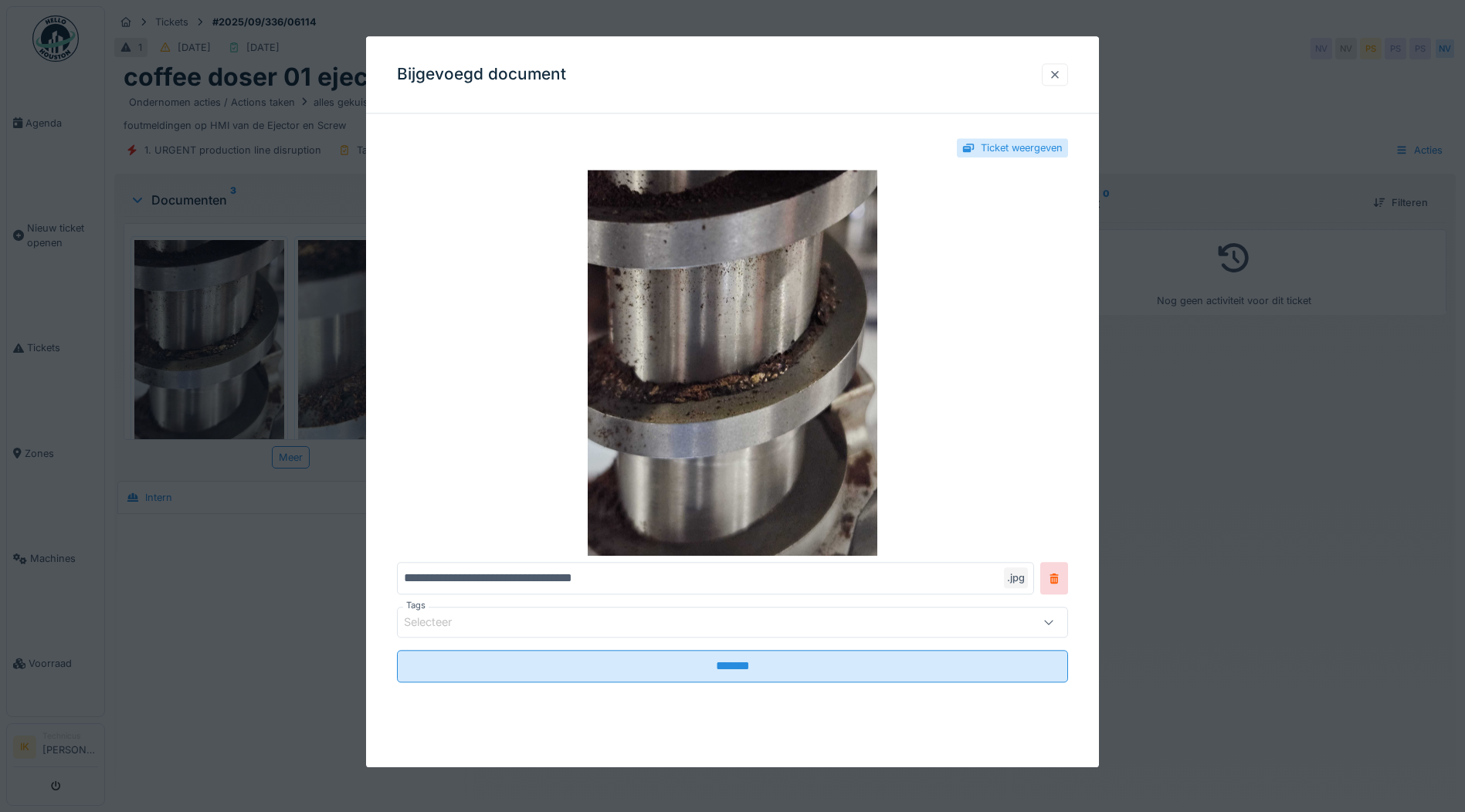
click at [1061, 73] on div at bounding box center [1055, 74] width 12 height 15
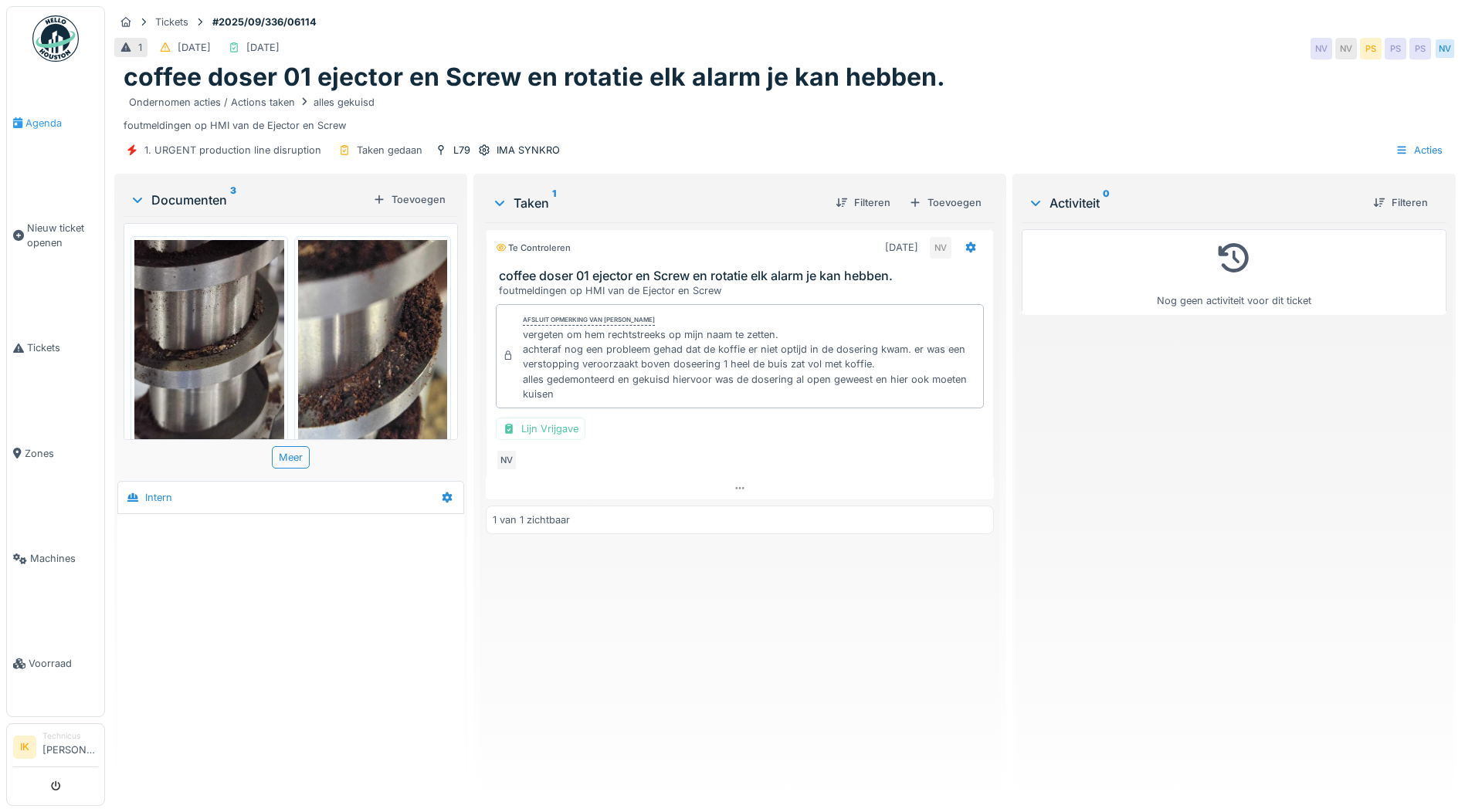
click at [46, 122] on span "Agenda" at bounding box center [62, 122] width 72 height 15
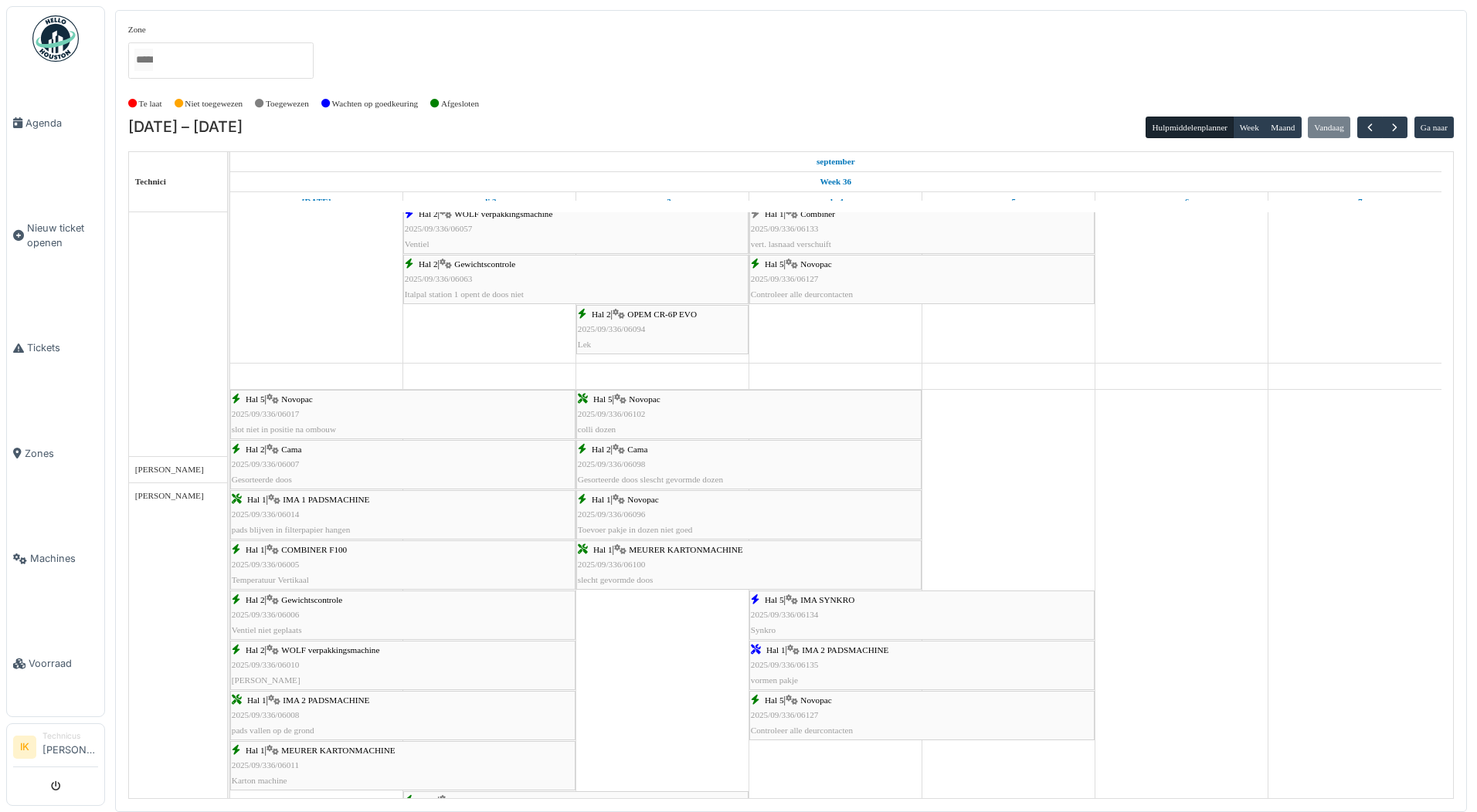
scroll to position [1216, 0]
